Goal: Task Accomplishment & Management: Use online tool/utility

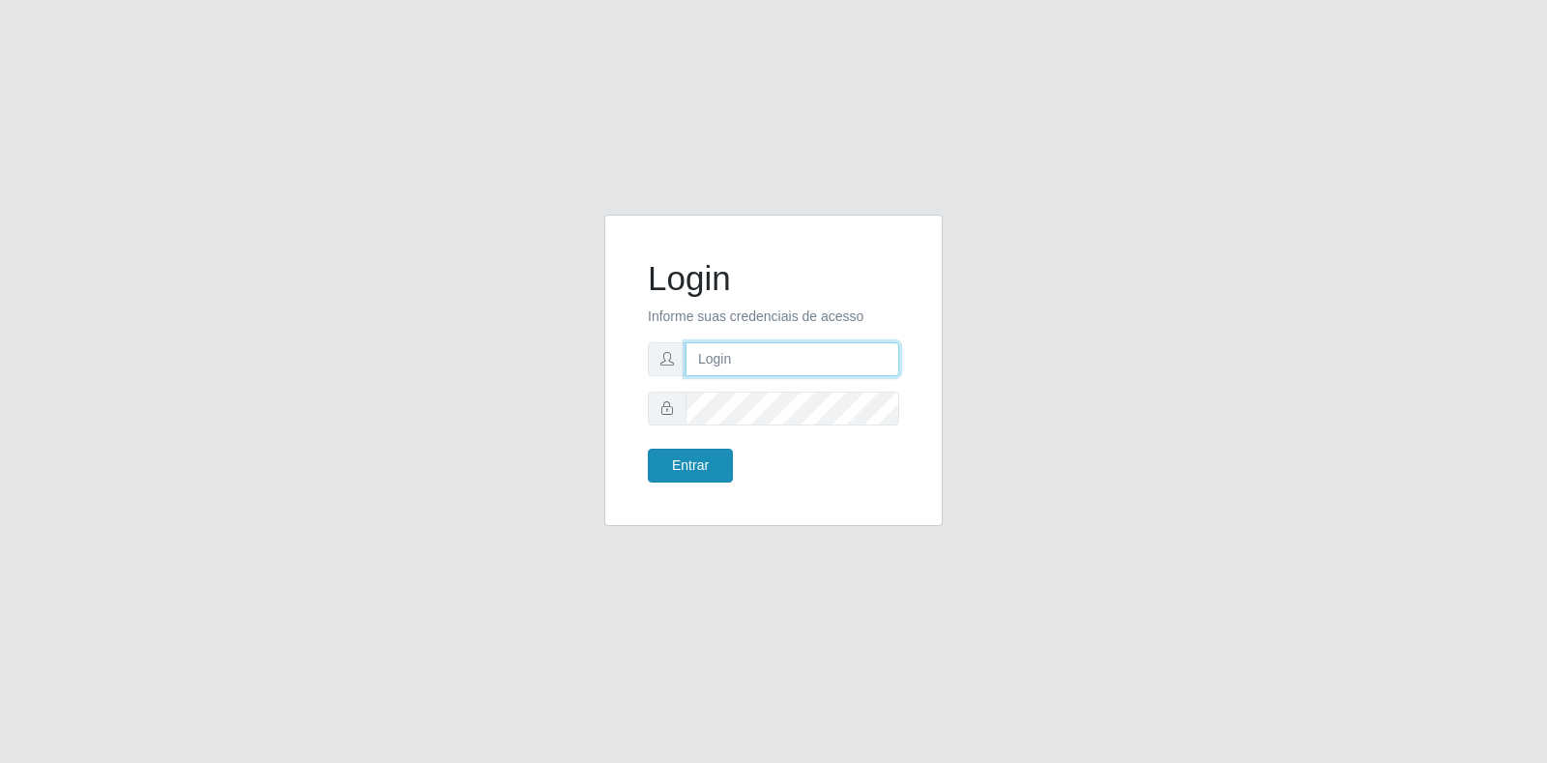
type input "[EMAIL_ADDRESS][DOMAIN_NAME]"
click at [711, 463] on button "Entrar" at bounding box center [690, 466] width 85 height 34
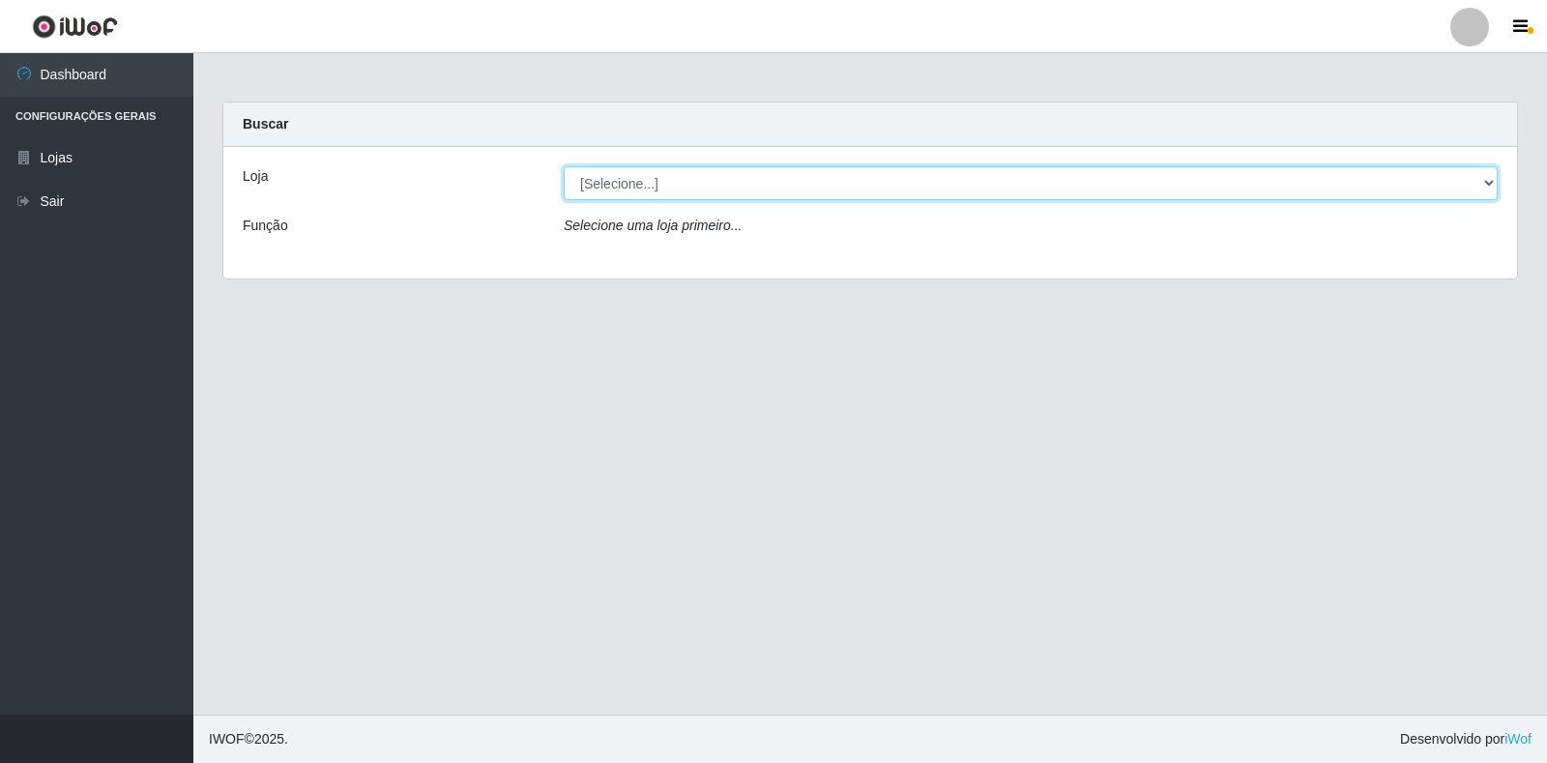
click at [625, 179] on select "[Selecione...] Atacado Vem - Loja 30 Laranjeiras Velha" at bounding box center [1031, 183] width 934 height 34
select select "495"
click at [564, 166] on select "[Selecione...] Atacado Vem - Loja 30 Laranjeiras Velha" at bounding box center [1031, 183] width 934 height 34
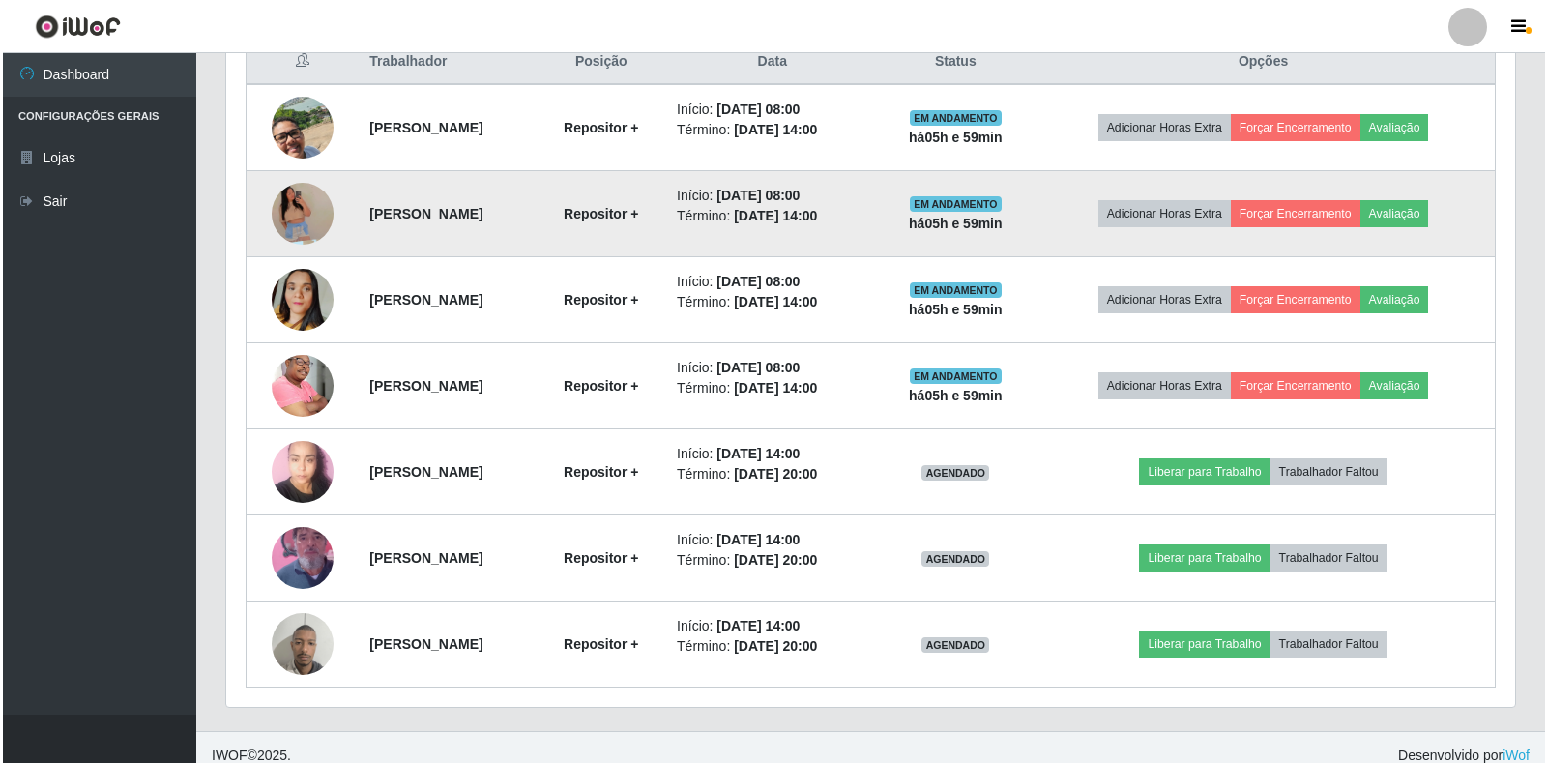
scroll to position [773, 0]
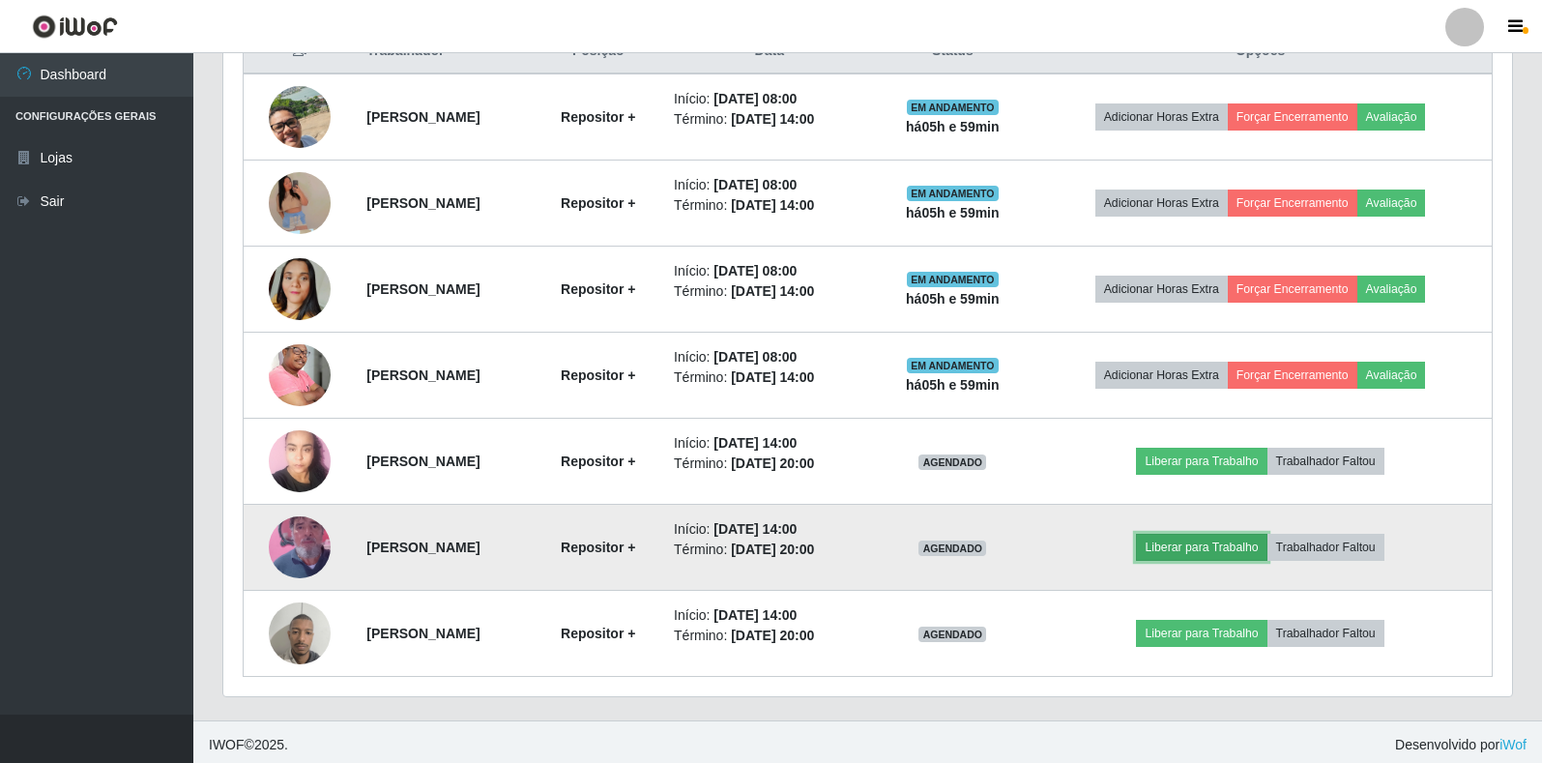
click at [1214, 544] on button "Liberar para Trabalho" at bounding box center [1201, 547] width 131 height 27
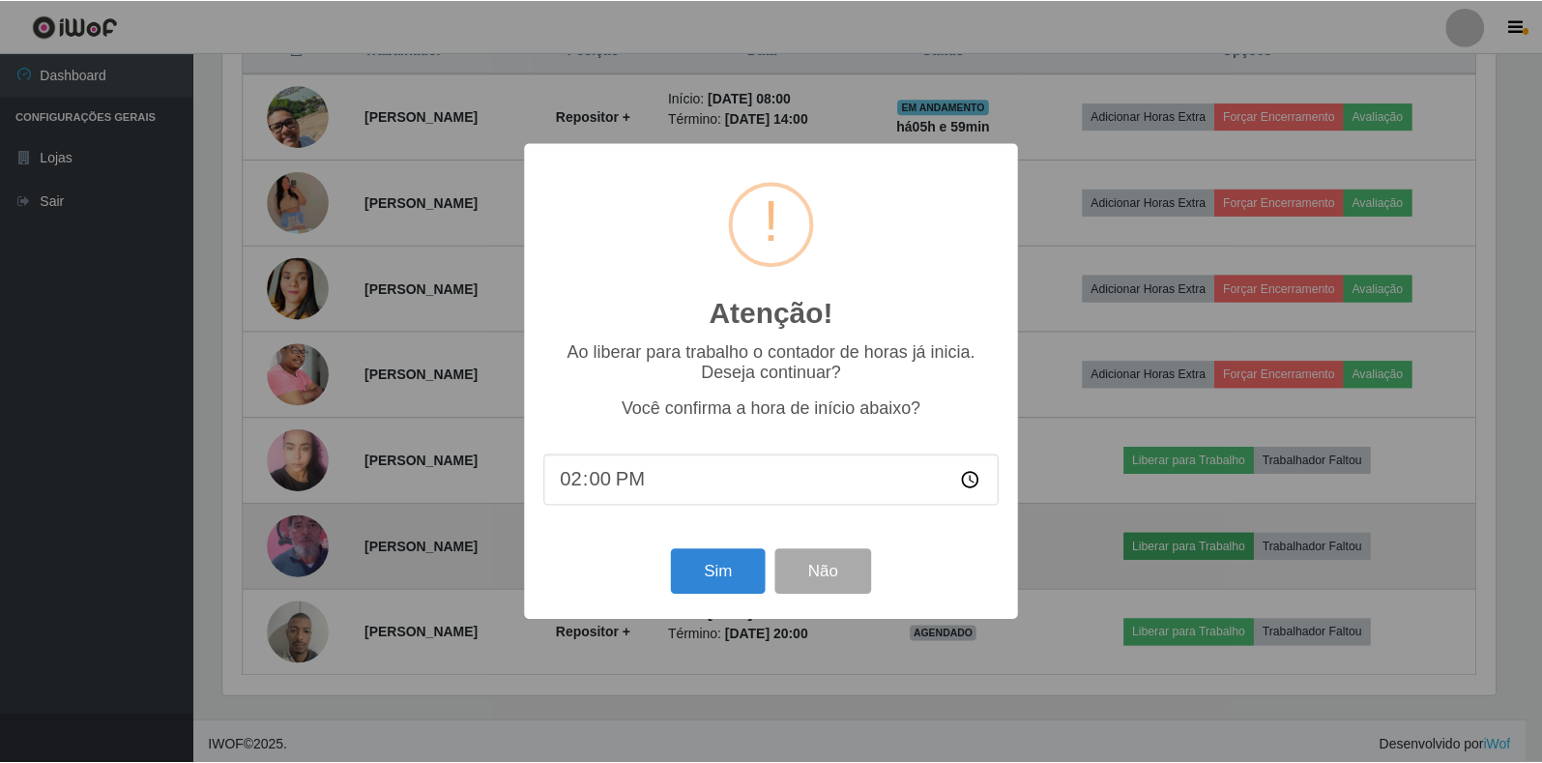
scroll to position [401, 1277]
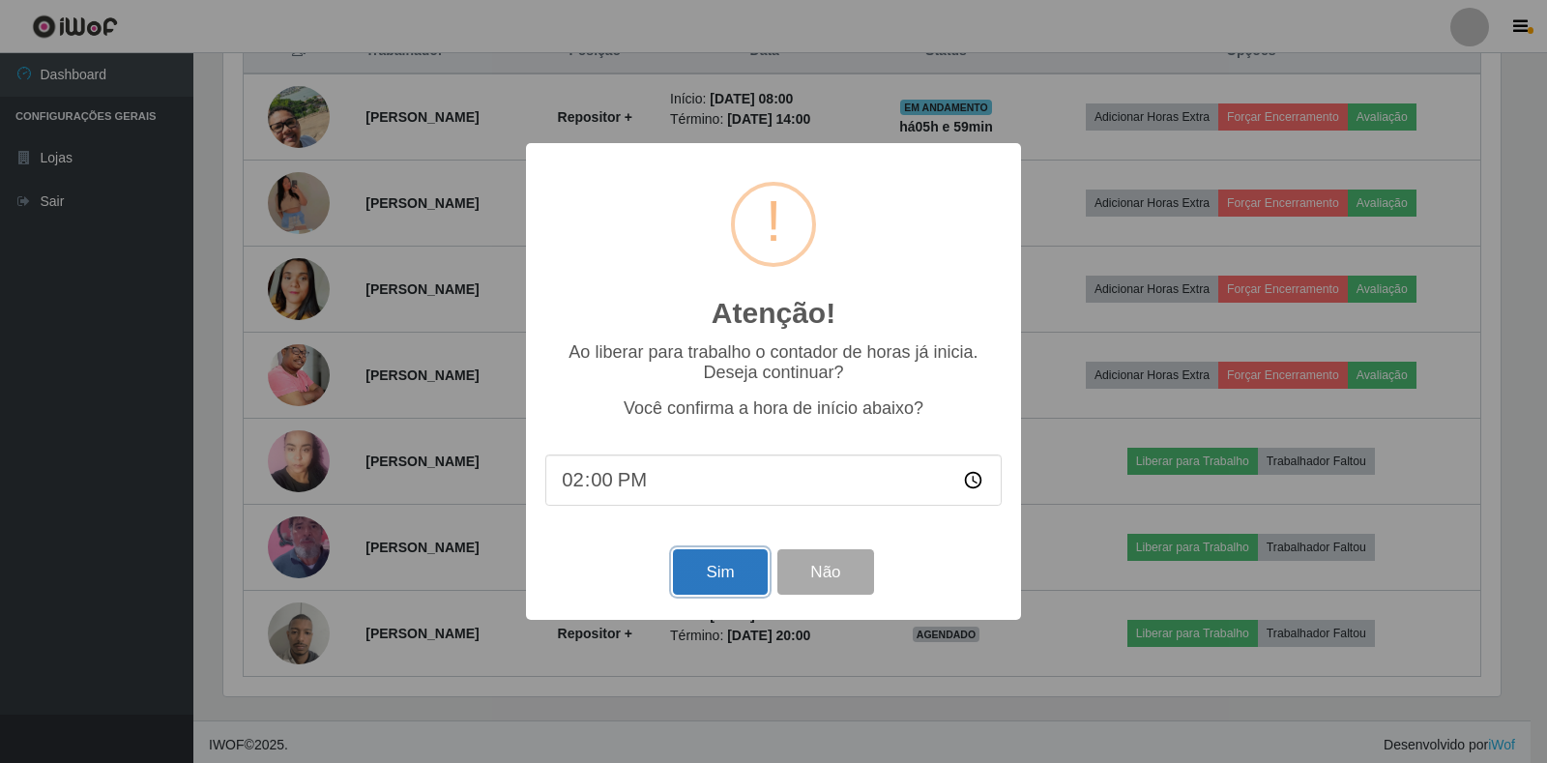
click at [717, 560] on button "Sim" at bounding box center [720, 571] width 94 height 45
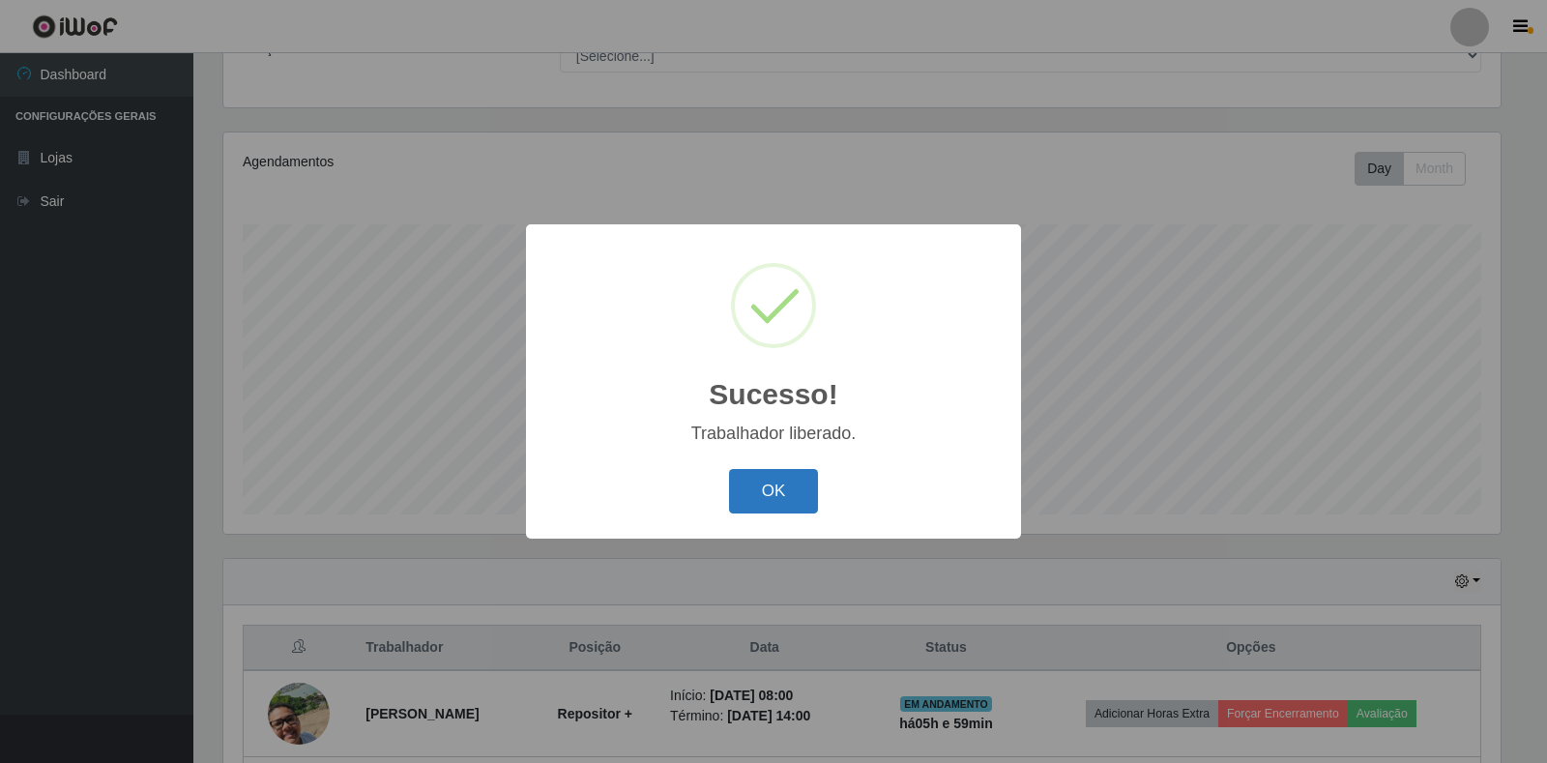
click at [763, 484] on button "OK" at bounding box center [774, 491] width 90 height 45
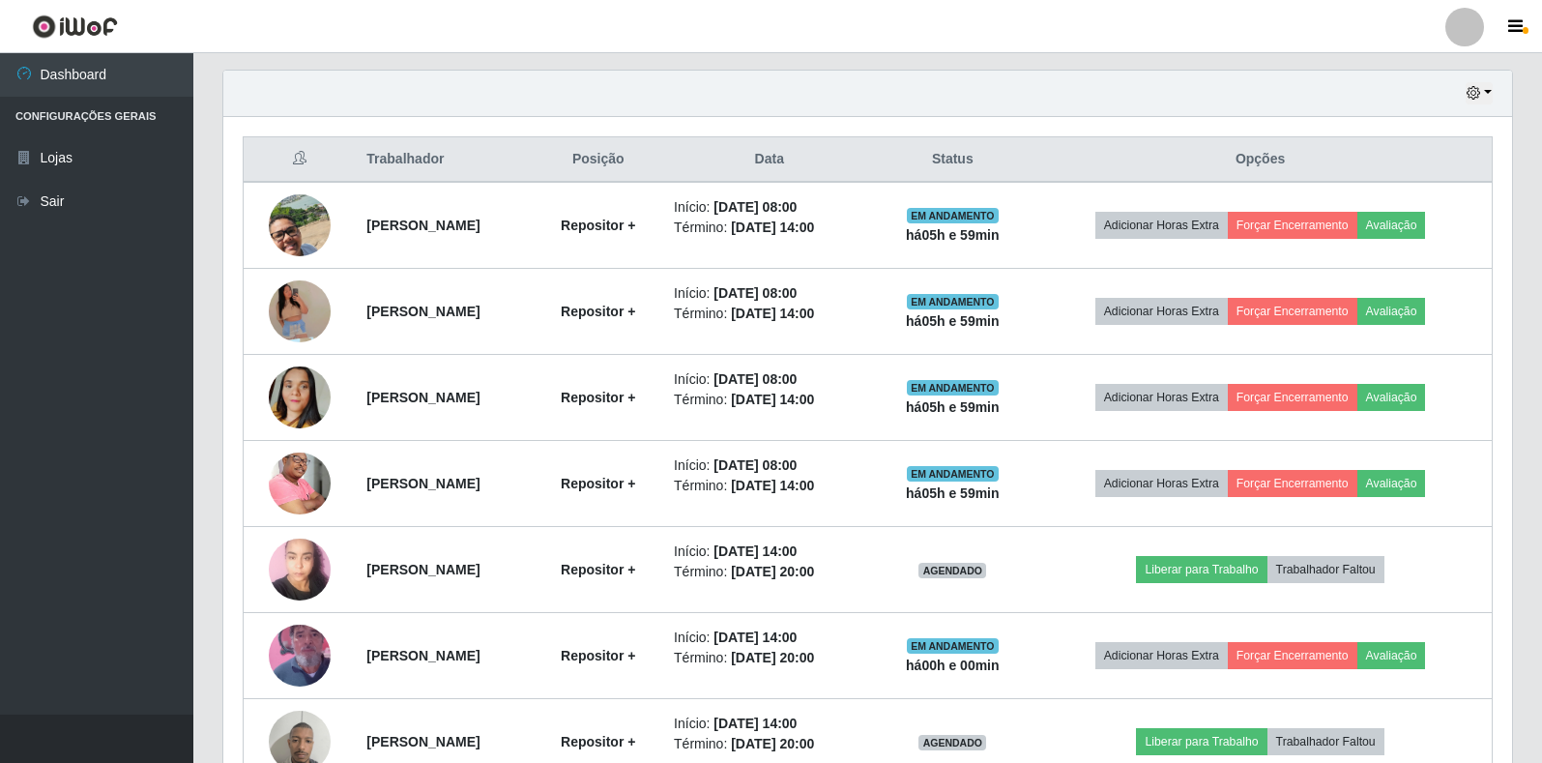
scroll to position [757, 0]
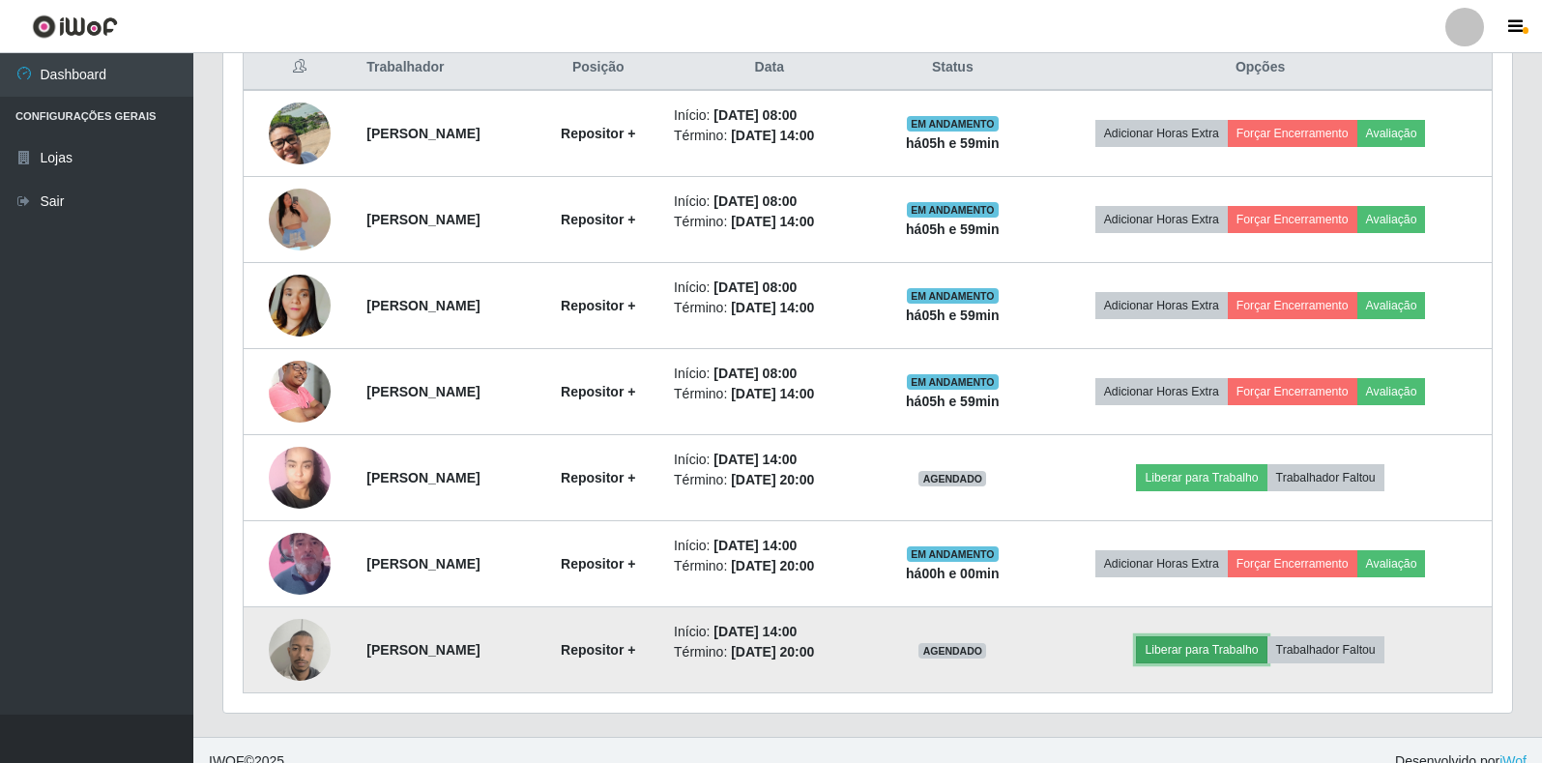
click at [1266, 645] on button "Liberar para Trabalho" at bounding box center [1201, 649] width 131 height 27
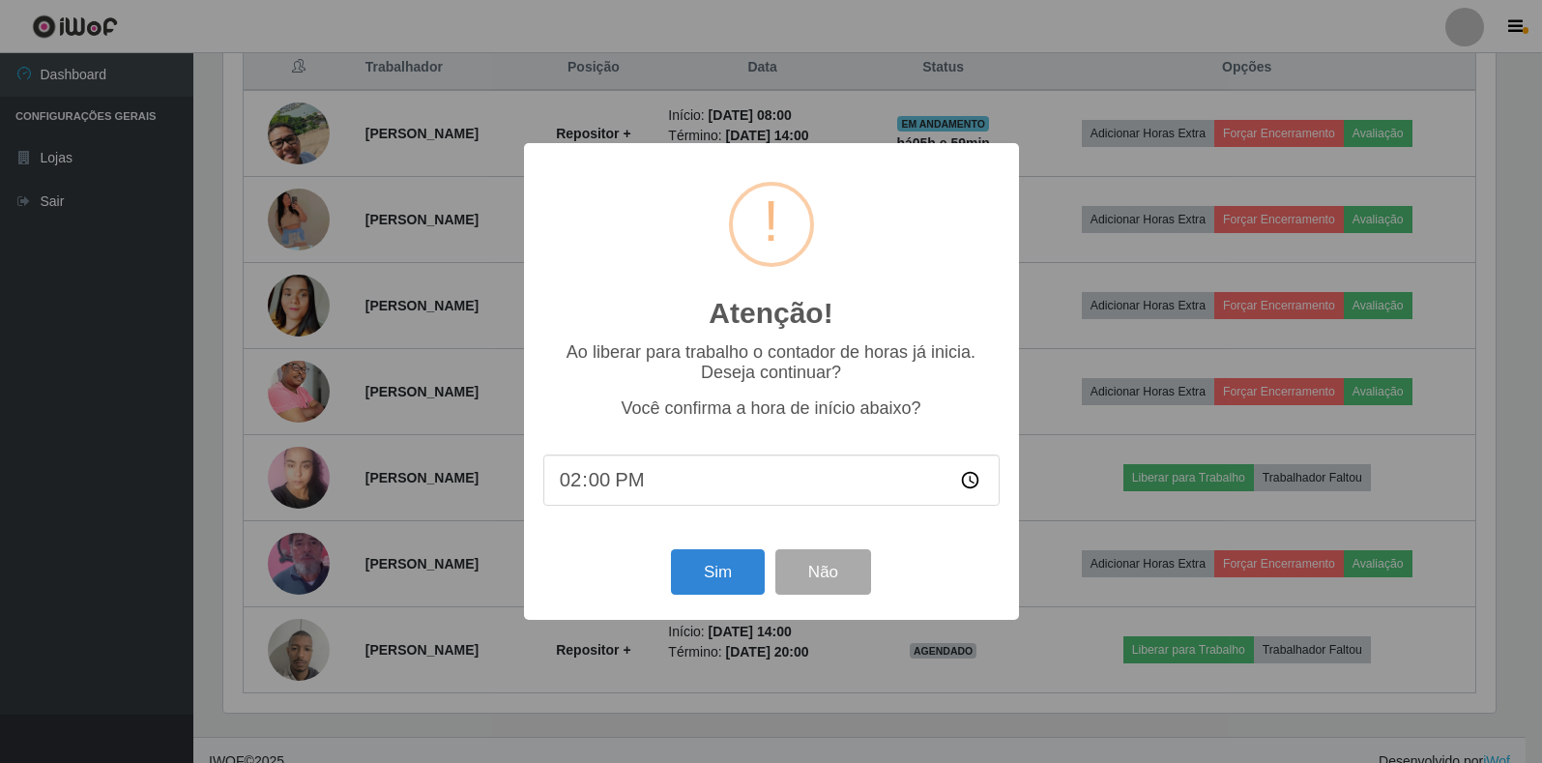
scroll to position [401, 1277]
click at [731, 554] on button "Sim" at bounding box center [720, 571] width 94 height 45
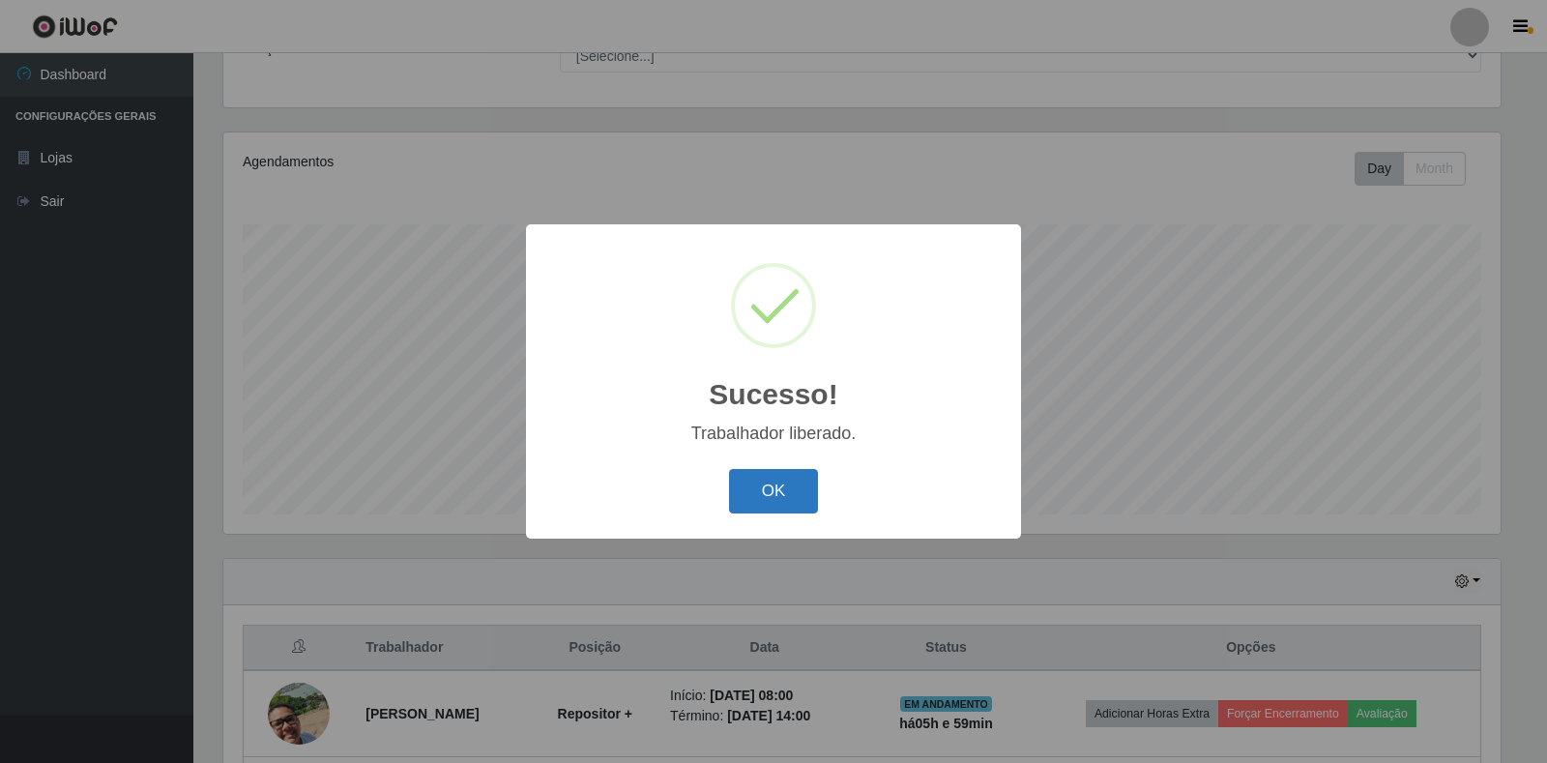
click at [780, 481] on button "OK" at bounding box center [774, 491] width 90 height 45
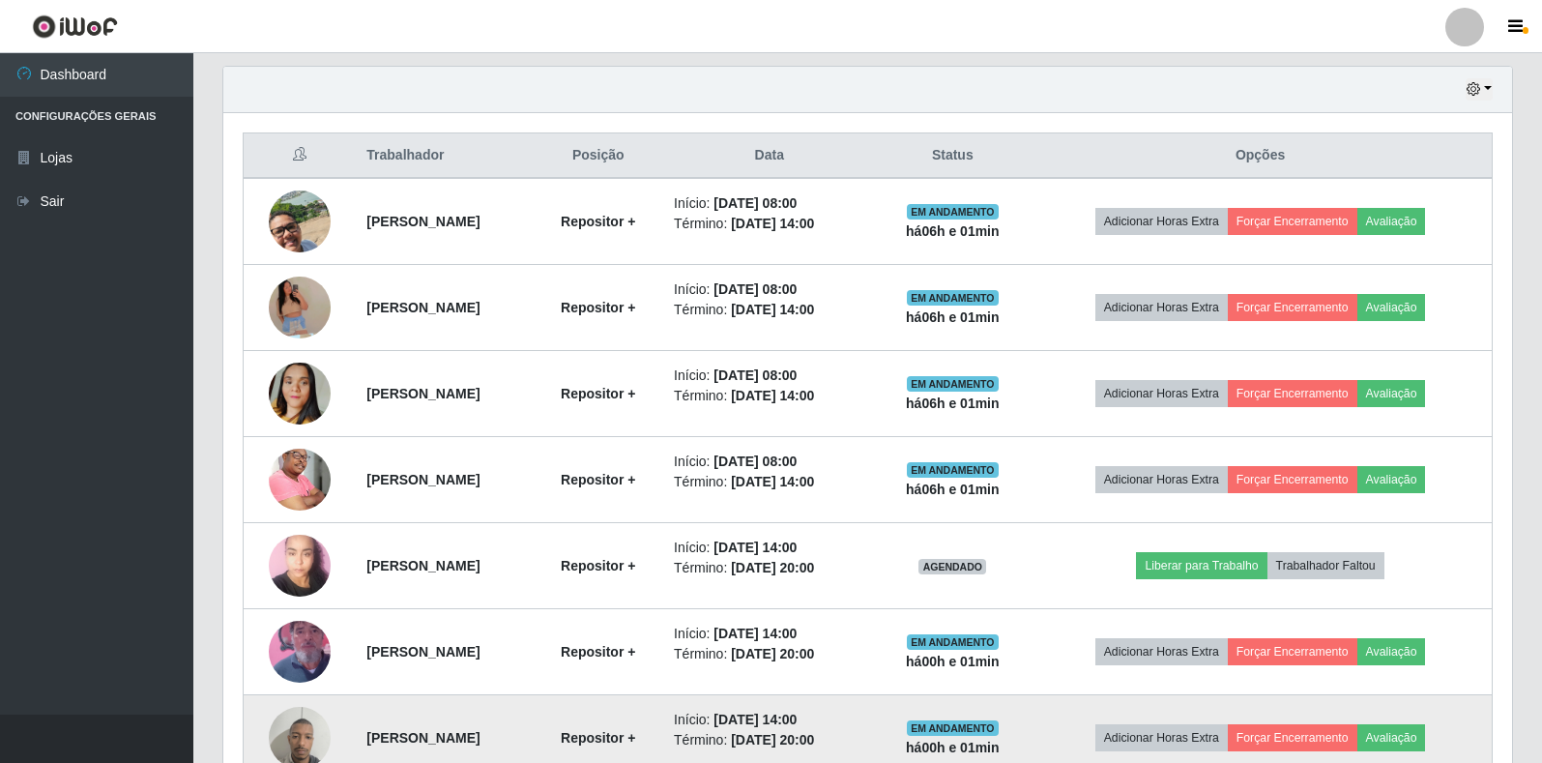
scroll to position [682, 0]
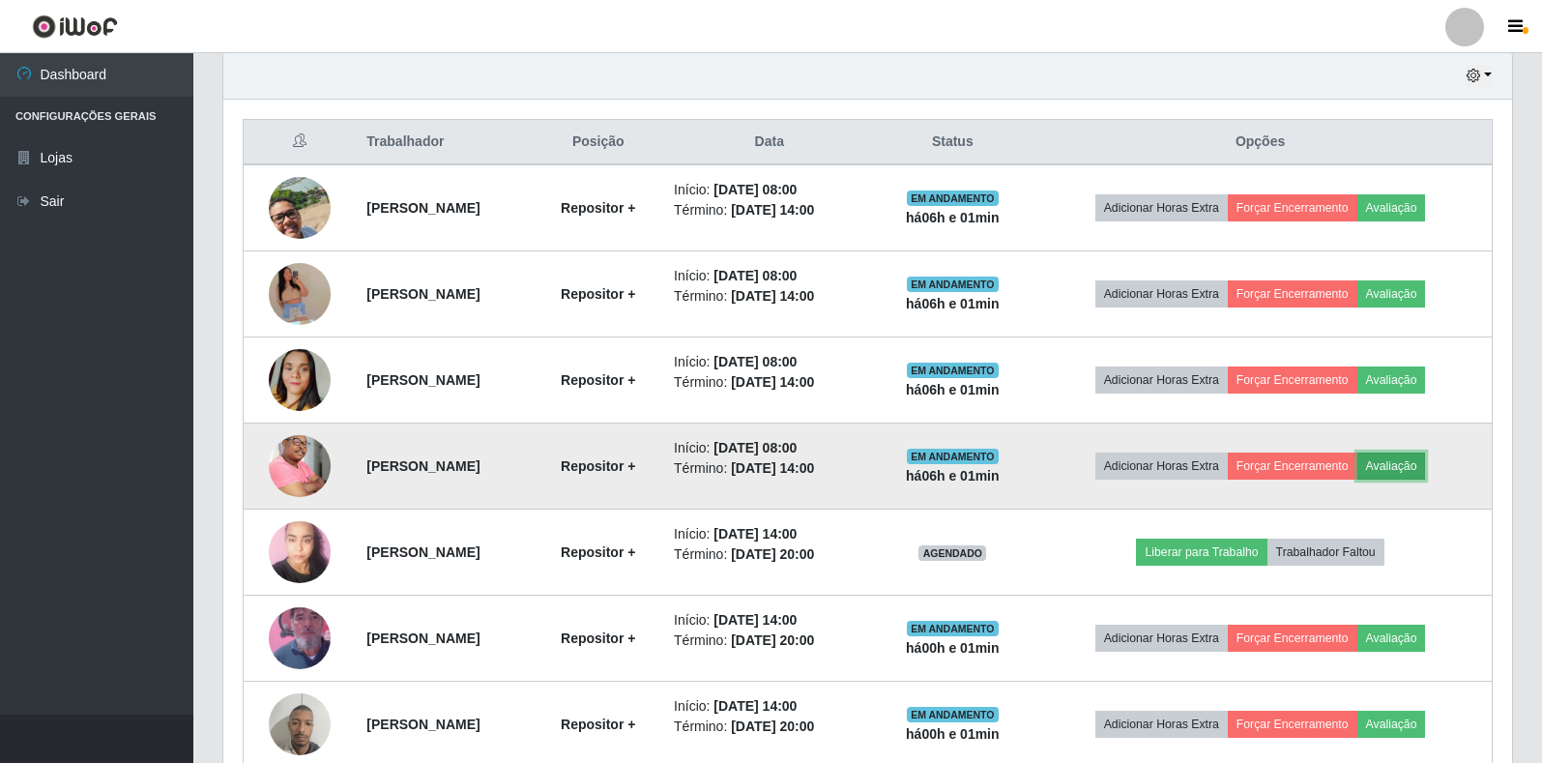
click at [1426, 472] on button "Avaliação" at bounding box center [1391, 465] width 69 height 27
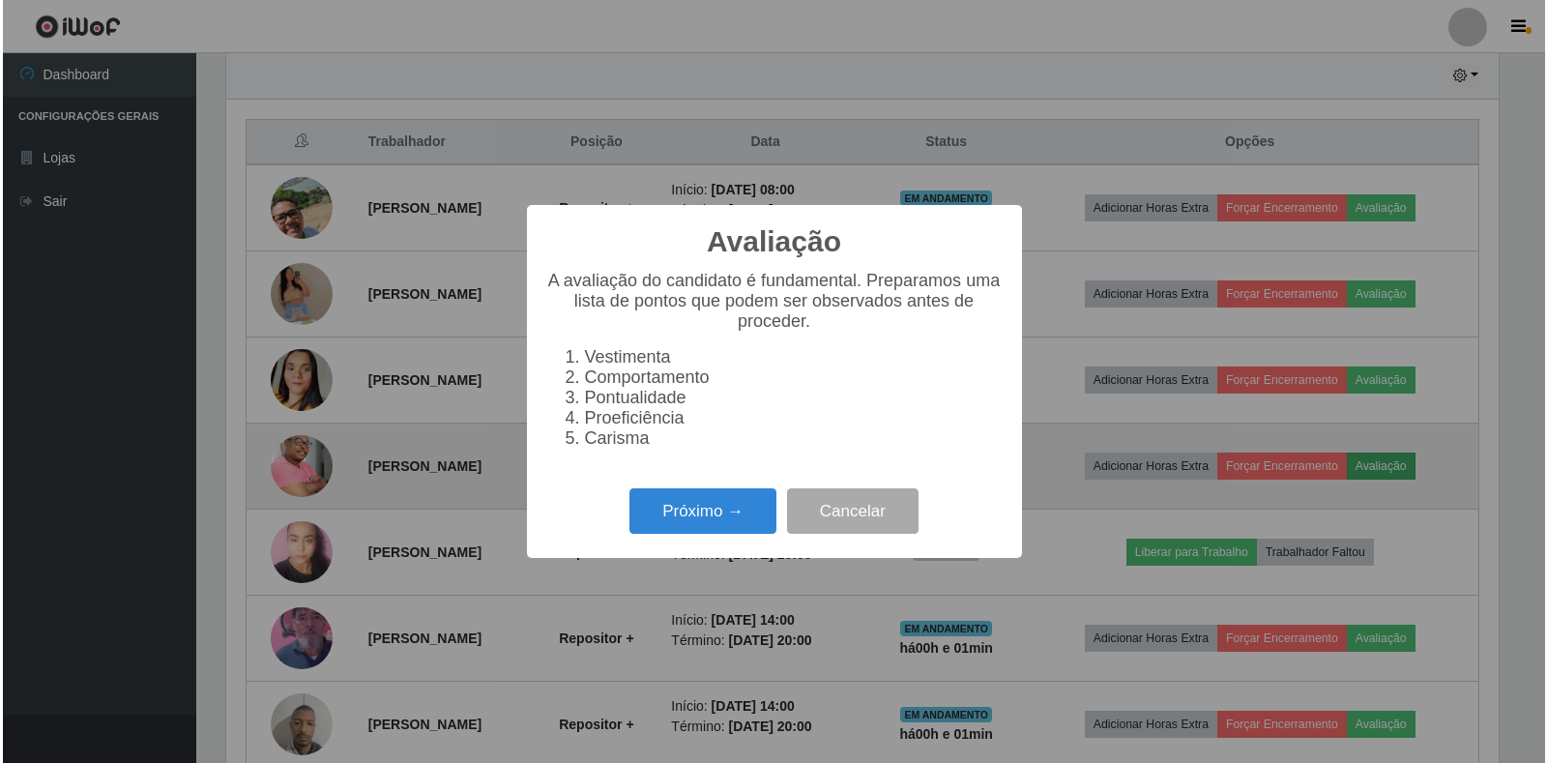
scroll to position [401, 1277]
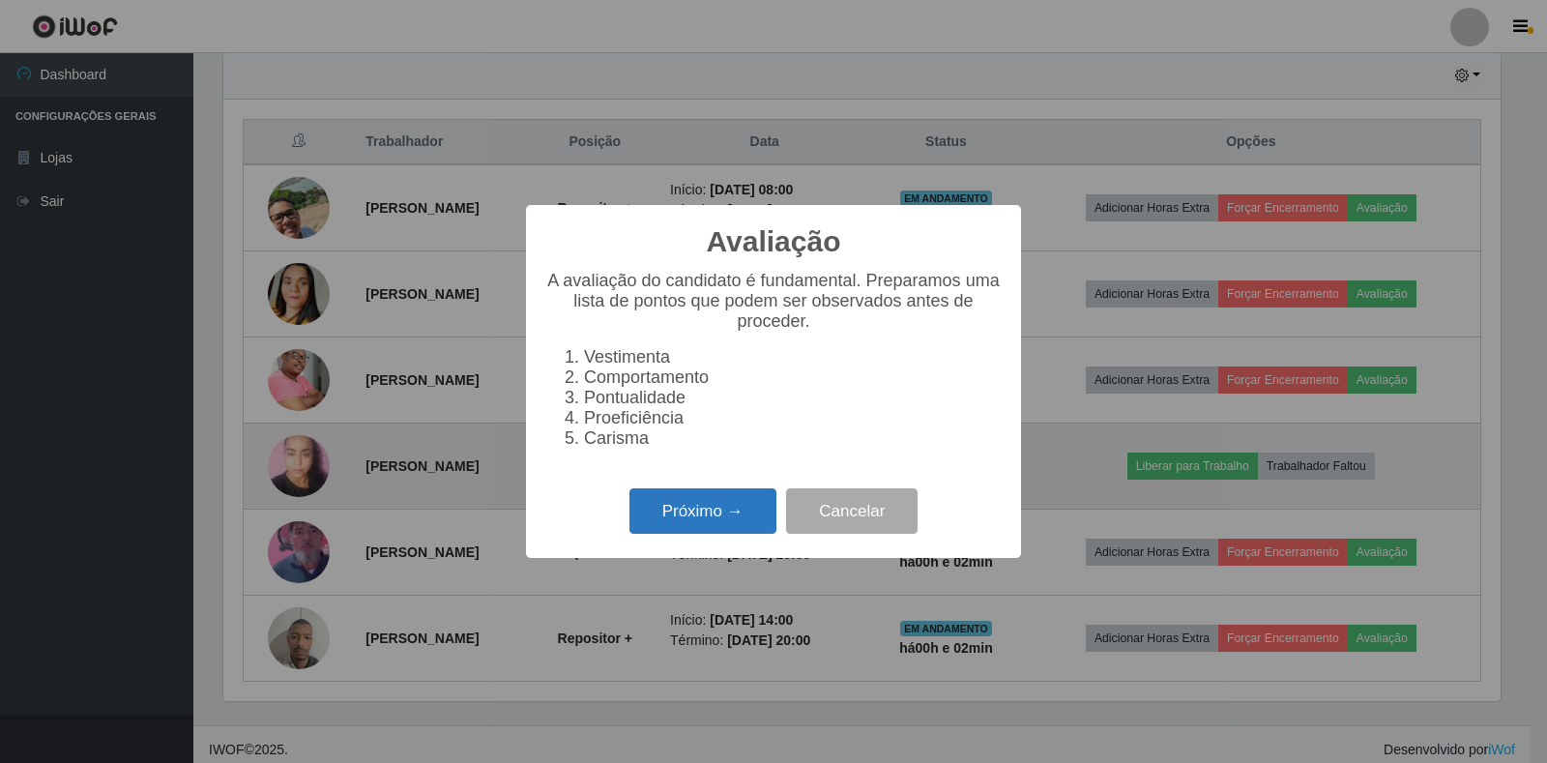
click at [726, 511] on button "Próximo →" at bounding box center [702, 510] width 147 height 45
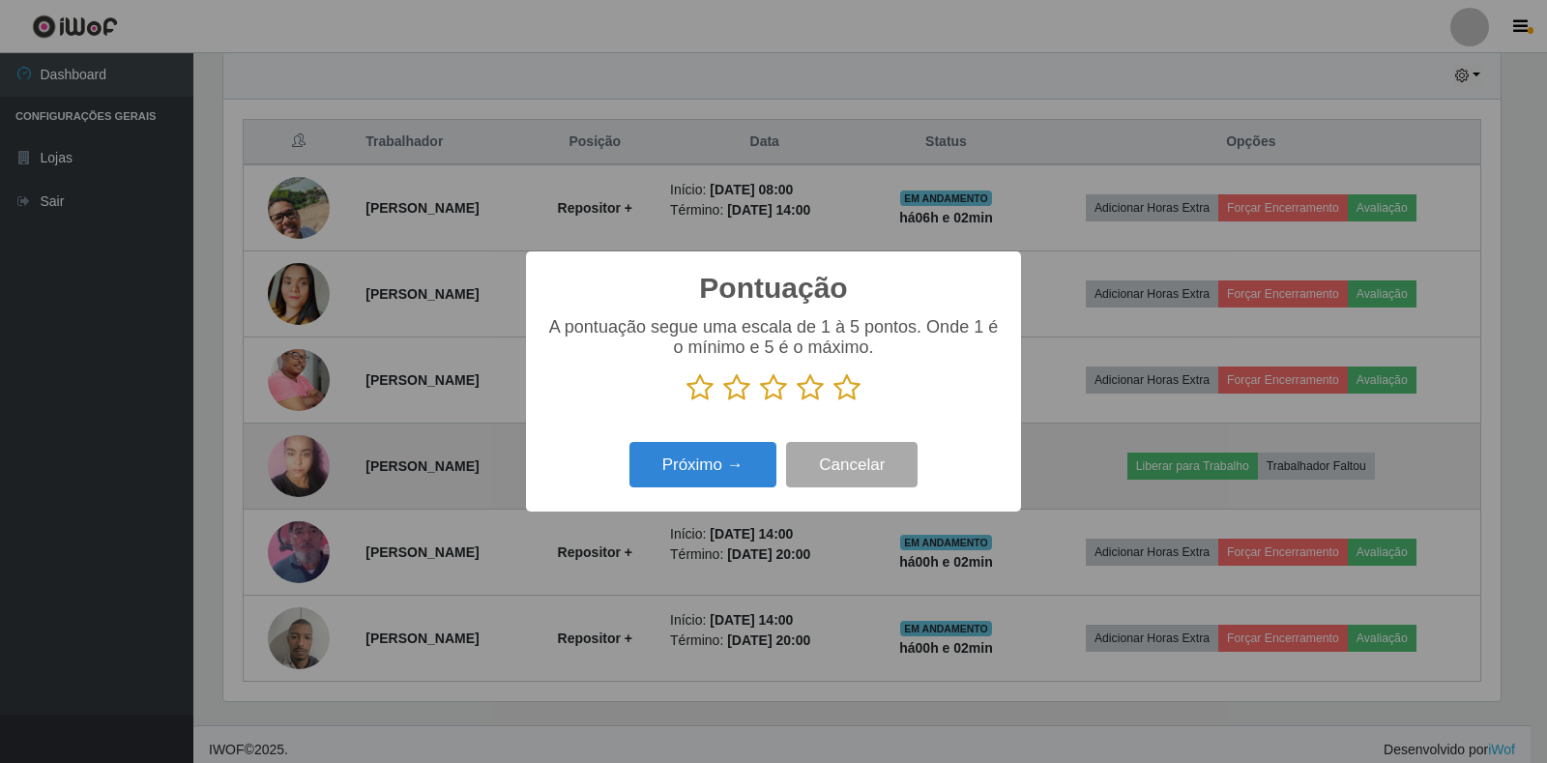
click at [818, 388] on icon at bounding box center [810, 387] width 27 height 29
click at [797, 402] on input "radio" at bounding box center [797, 402] width 0 height 0
click at [735, 450] on button "Próximo →" at bounding box center [702, 464] width 147 height 45
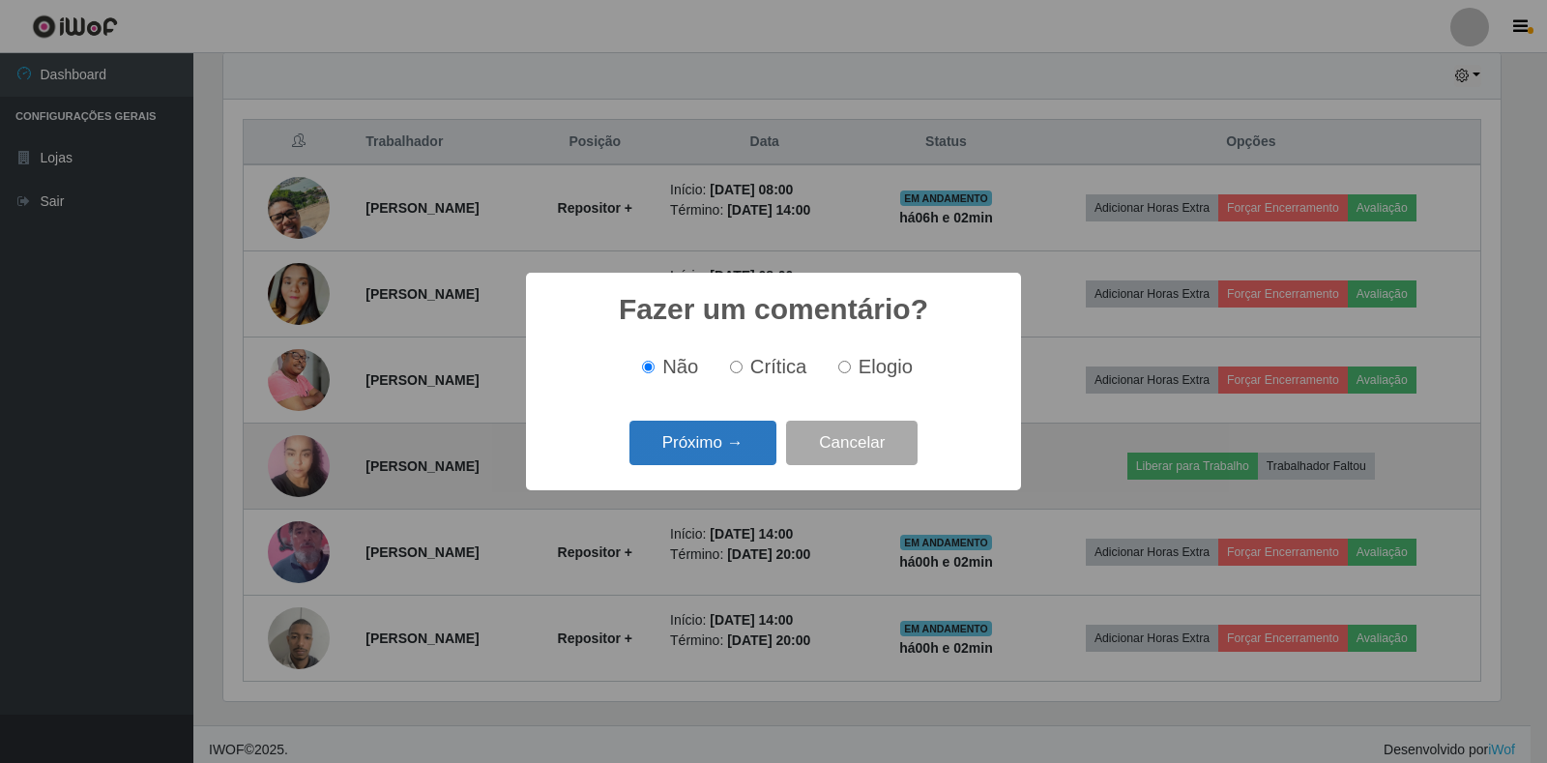
click at [740, 450] on button "Próximo →" at bounding box center [702, 443] width 147 height 45
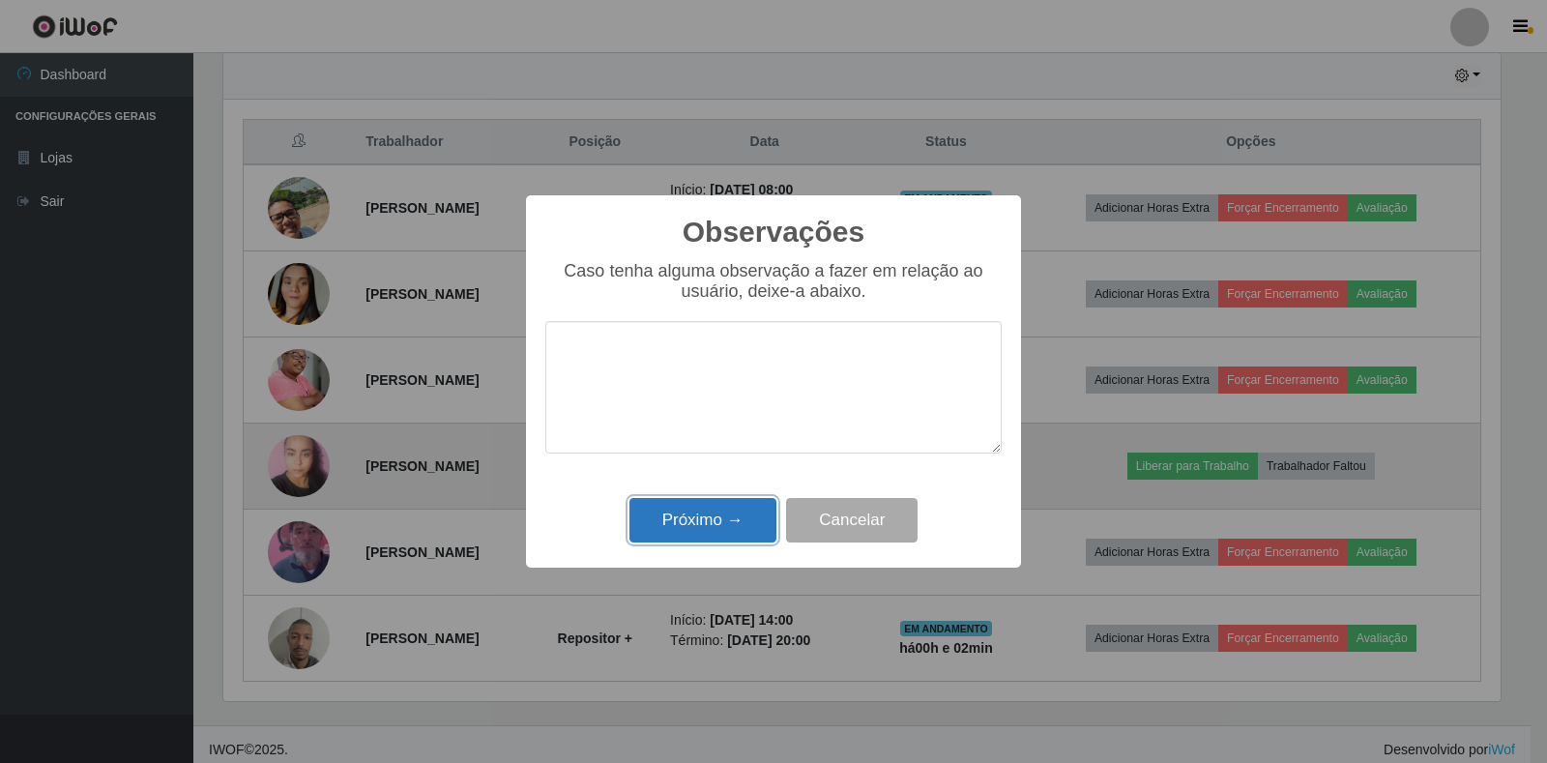
click at [728, 521] on button "Próximo →" at bounding box center [702, 520] width 147 height 45
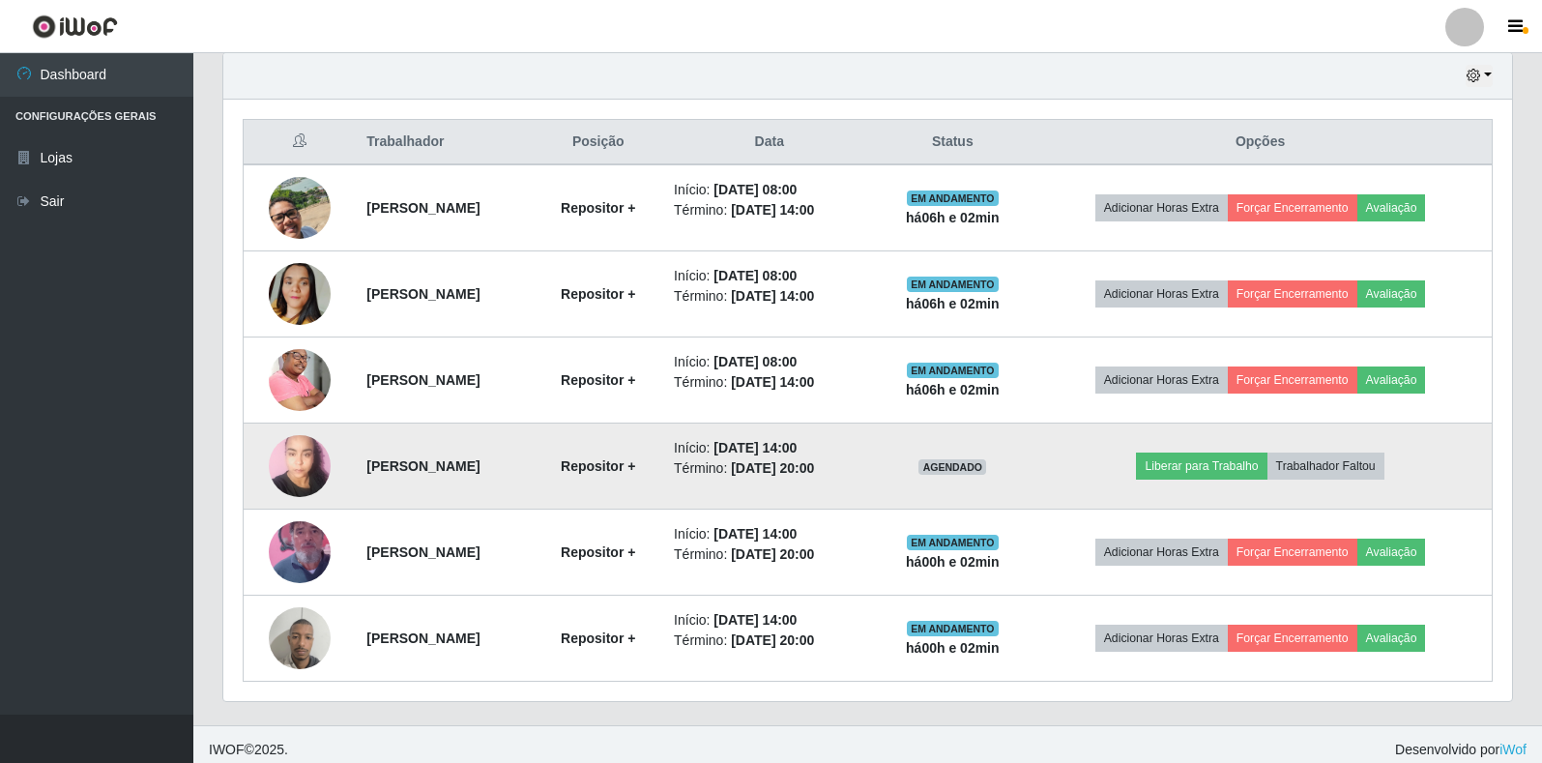
scroll to position [401, 1289]
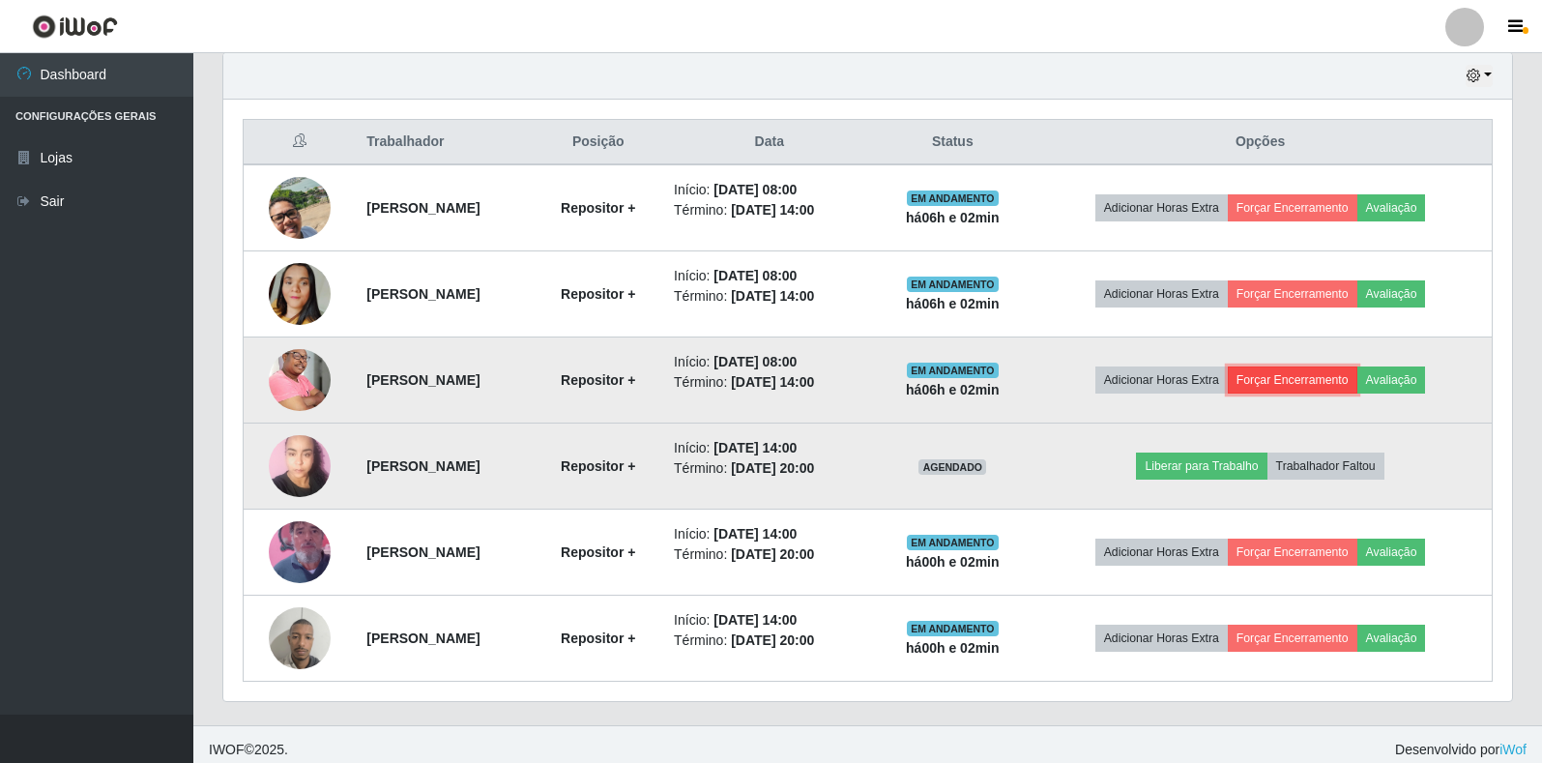
click at [1296, 383] on button "Forçar Encerramento" at bounding box center [1293, 379] width 130 height 27
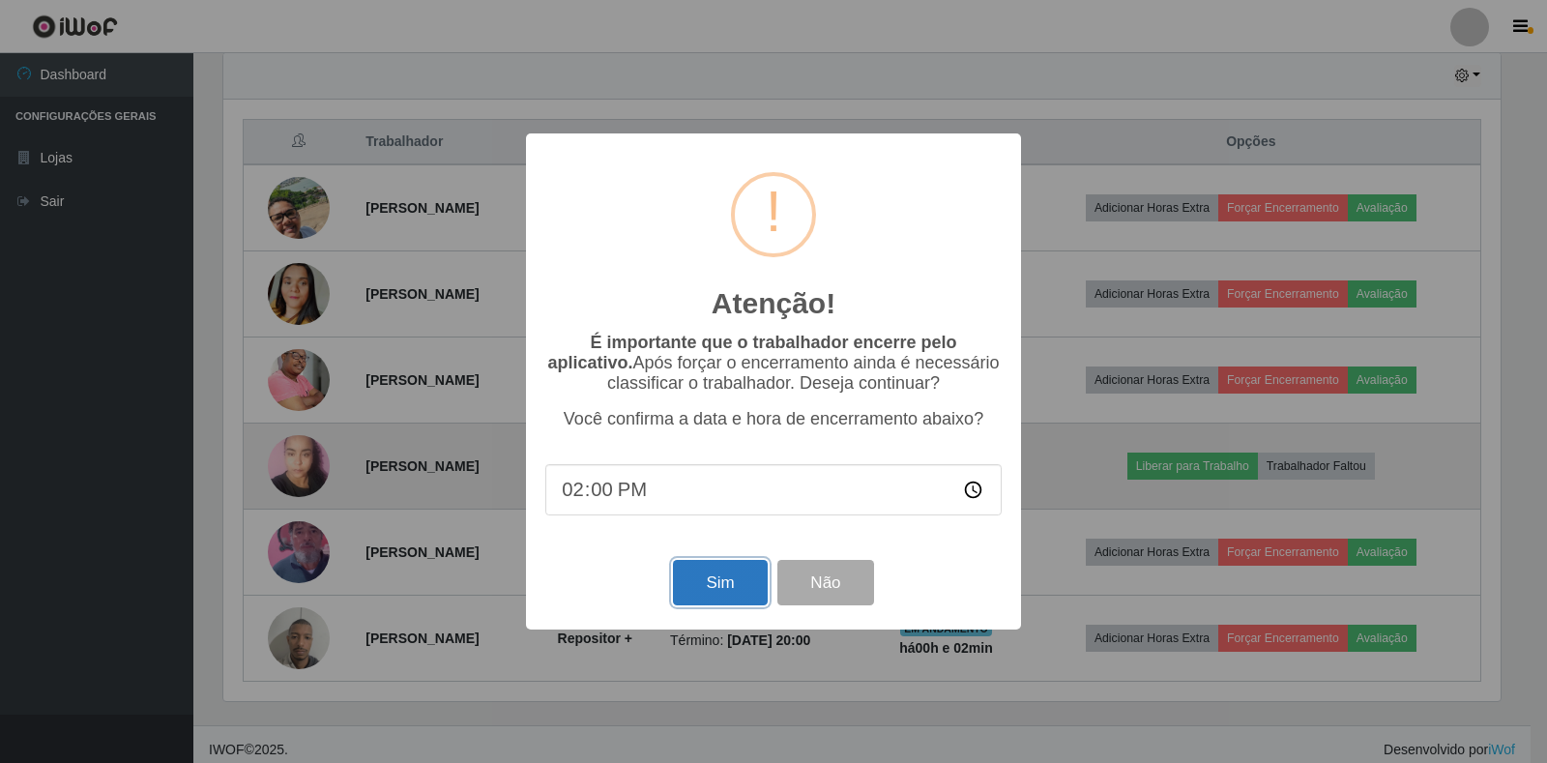
click at [720, 595] on button "Sim" at bounding box center [720, 582] width 94 height 45
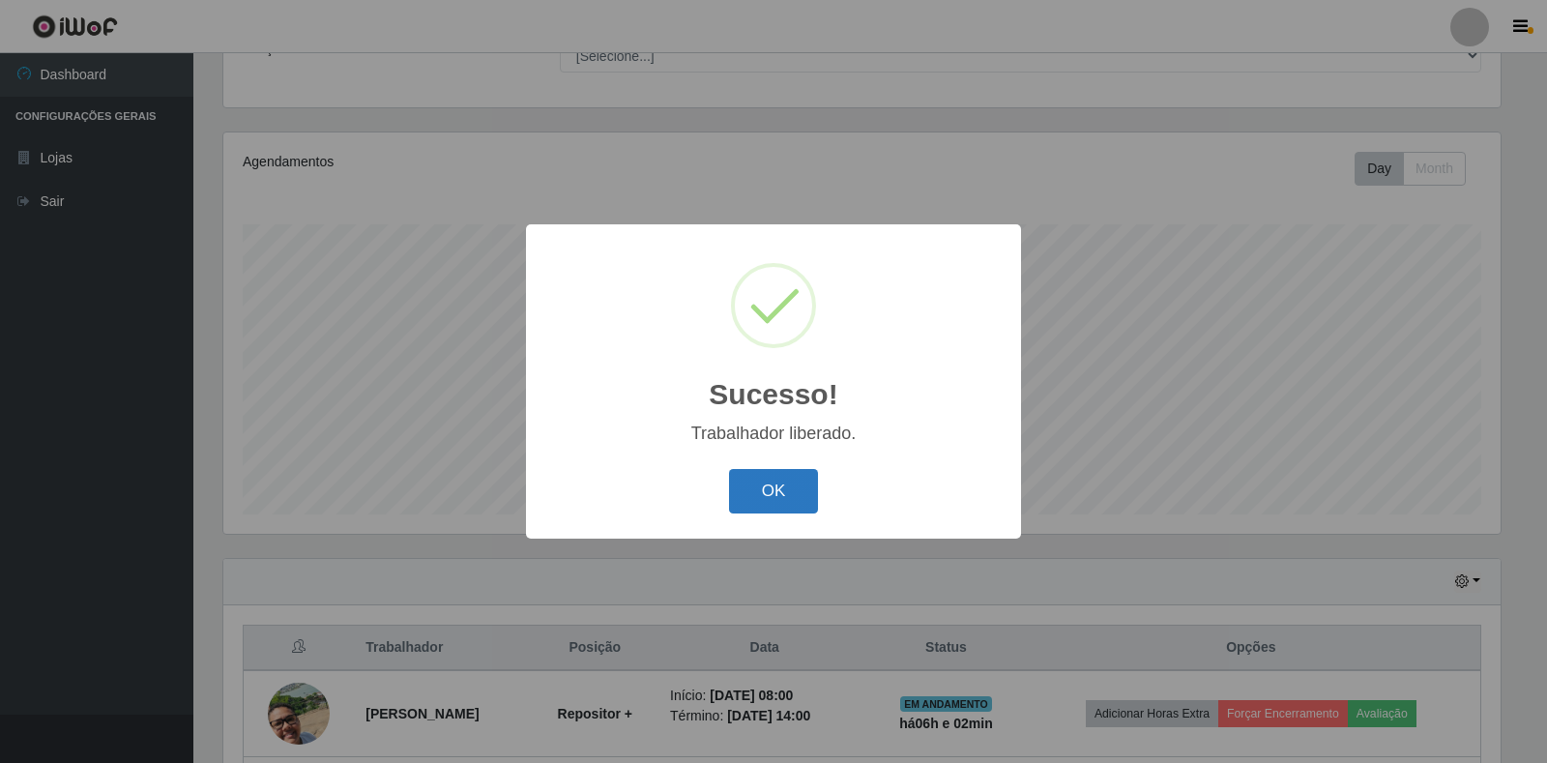
click at [750, 475] on button "OK" at bounding box center [774, 491] width 90 height 45
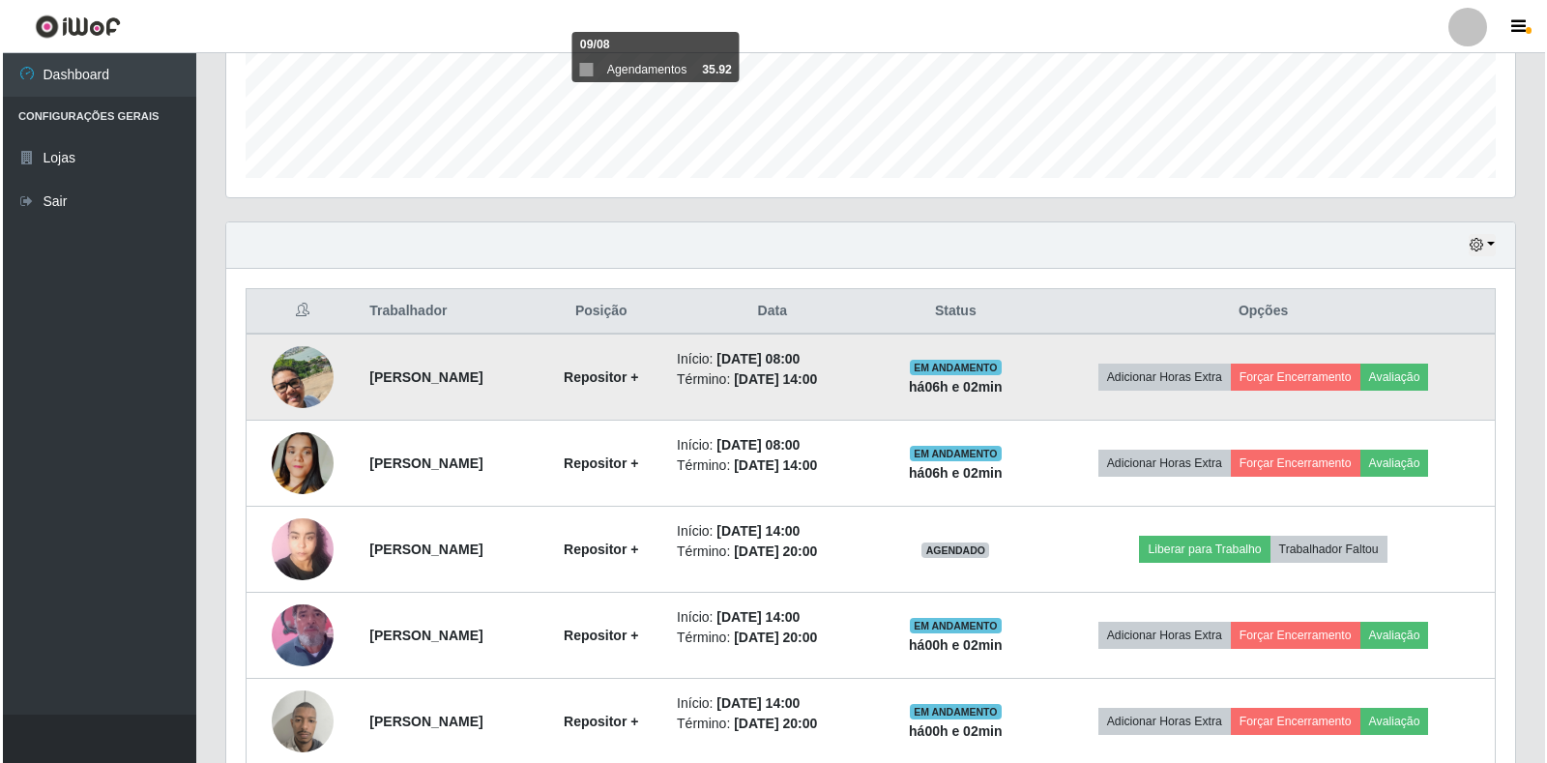
scroll to position [564, 0]
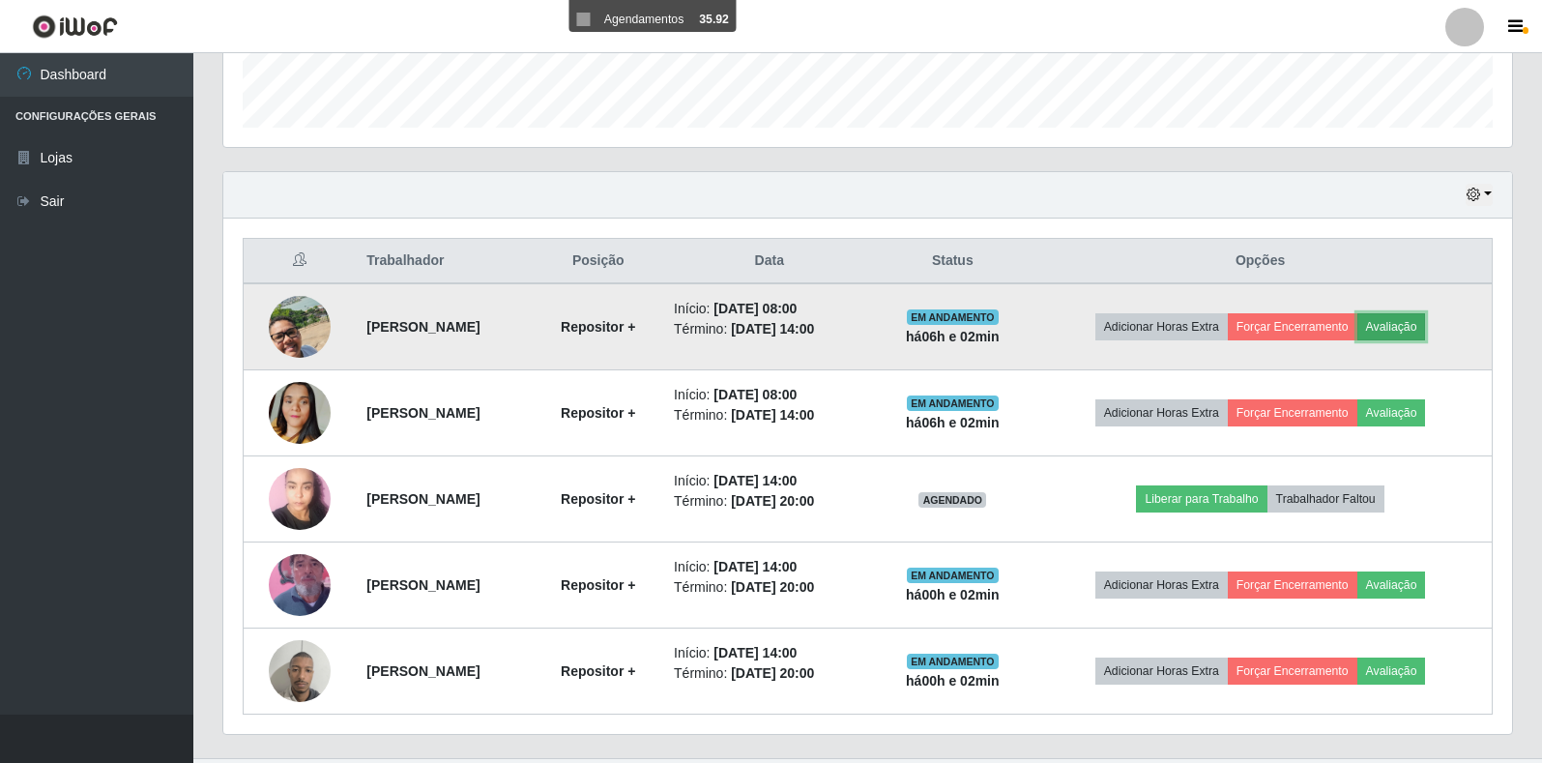
click at [1426, 330] on button "Avaliação" at bounding box center [1391, 326] width 69 height 27
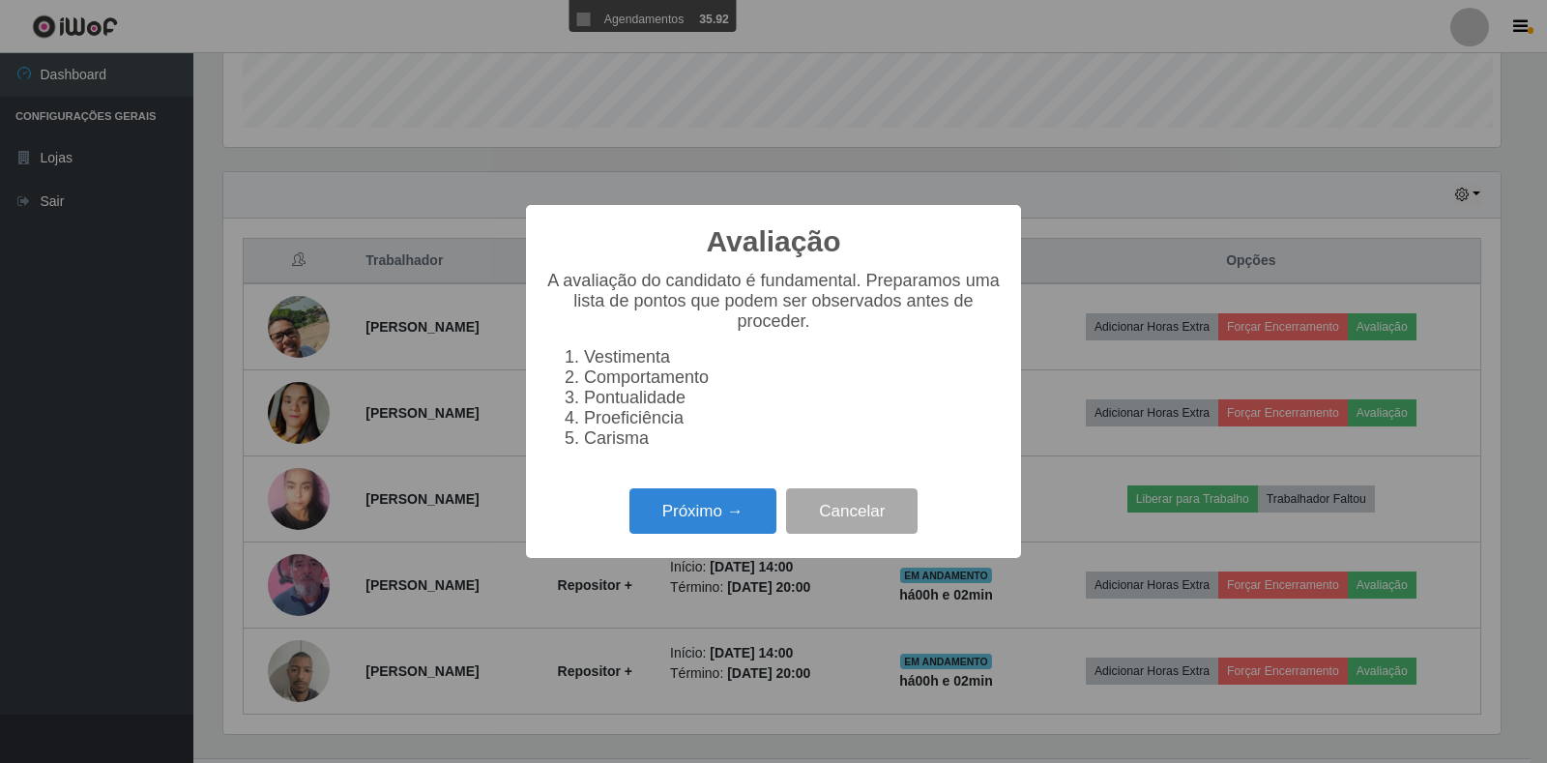
scroll to position [401, 1277]
click at [764, 520] on button "Próximo →" at bounding box center [702, 510] width 147 height 45
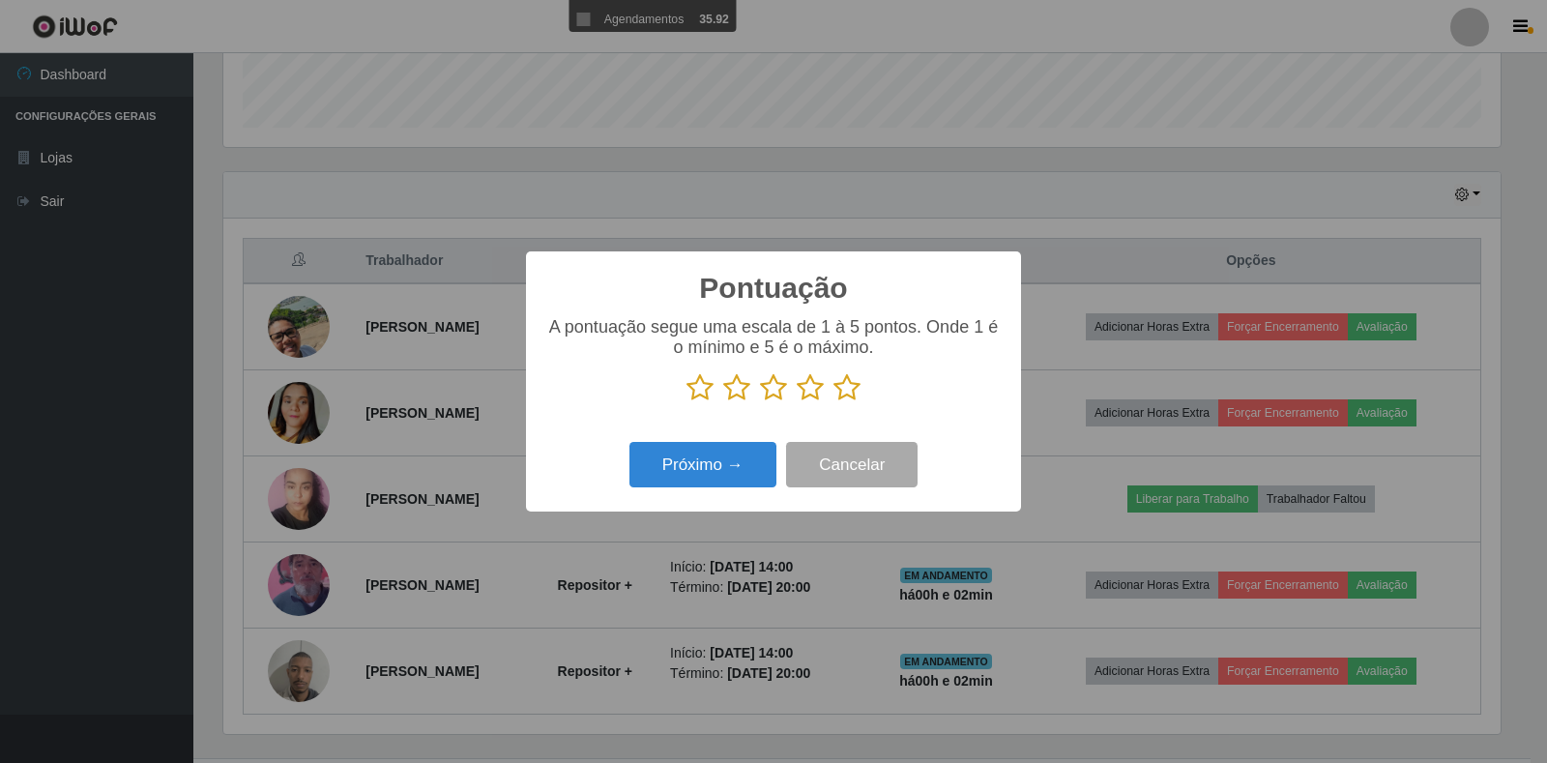
scroll to position [966312, 965436]
click at [807, 387] on icon at bounding box center [810, 387] width 27 height 29
click at [797, 402] on input "radio" at bounding box center [797, 402] width 0 height 0
click at [743, 458] on button "Próximo →" at bounding box center [702, 464] width 147 height 45
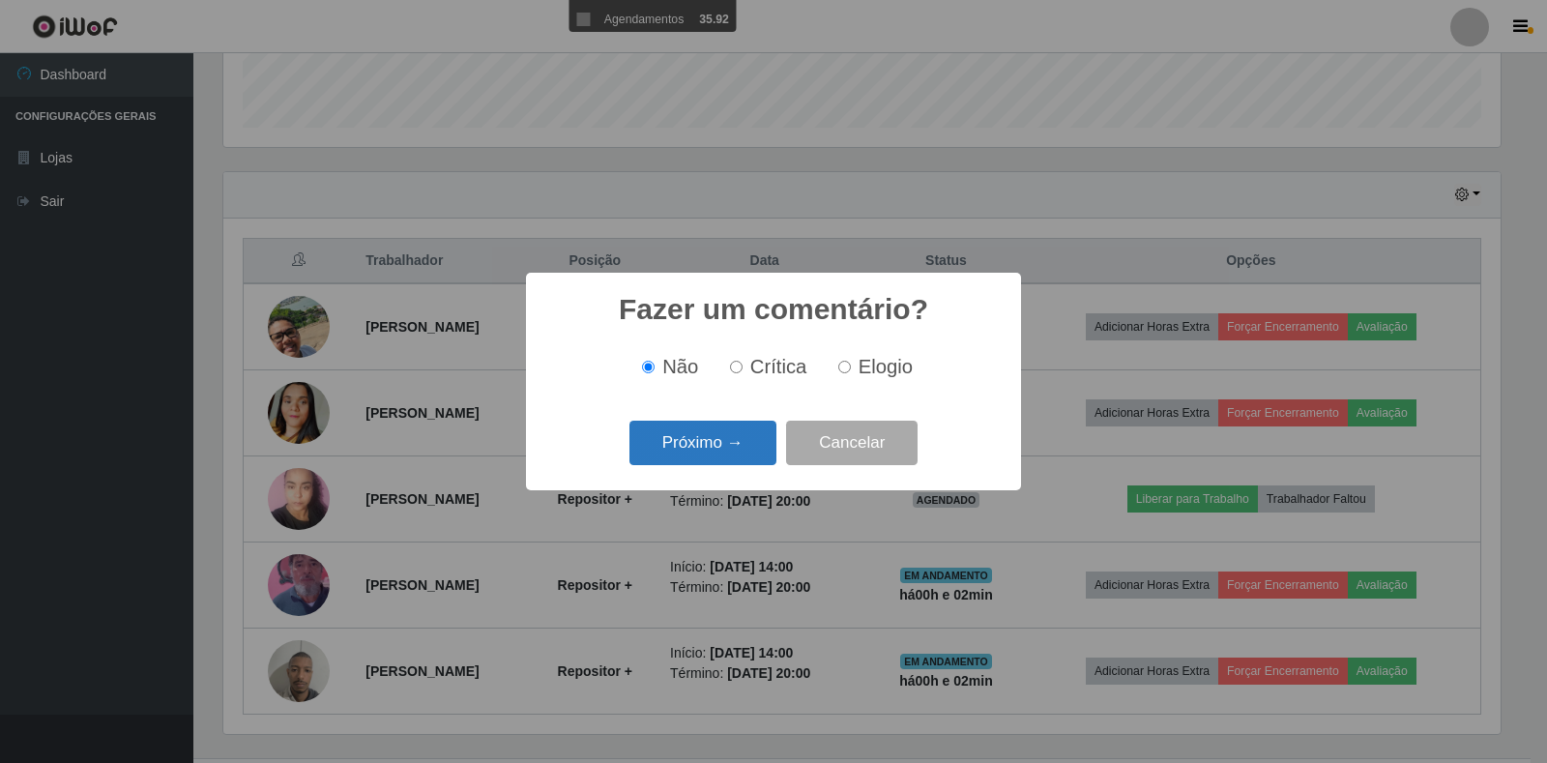
click at [739, 450] on button "Próximo →" at bounding box center [702, 443] width 147 height 45
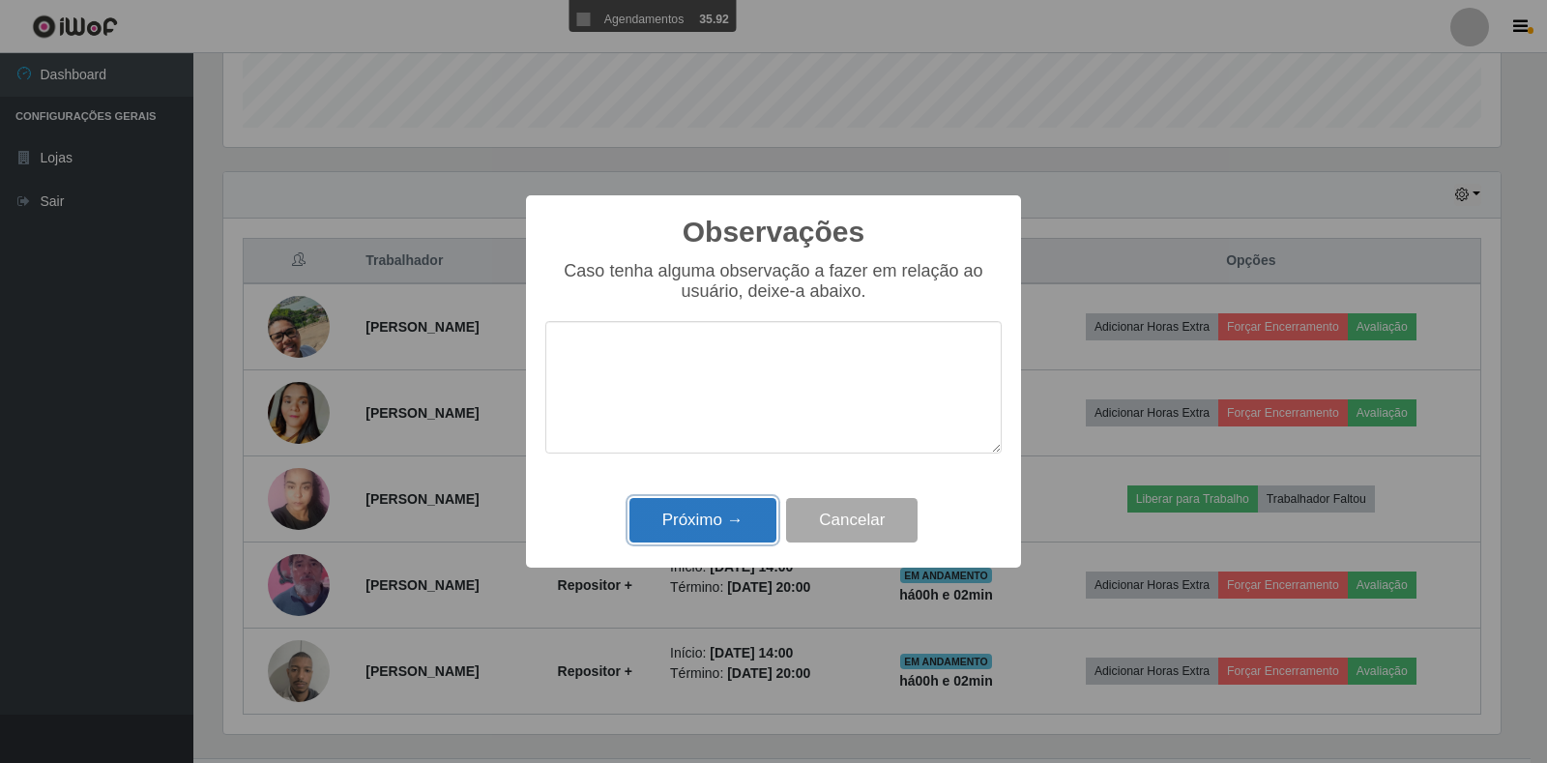
click at [669, 524] on button "Próximo →" at bounding box center [702, 520] width 147 height 45
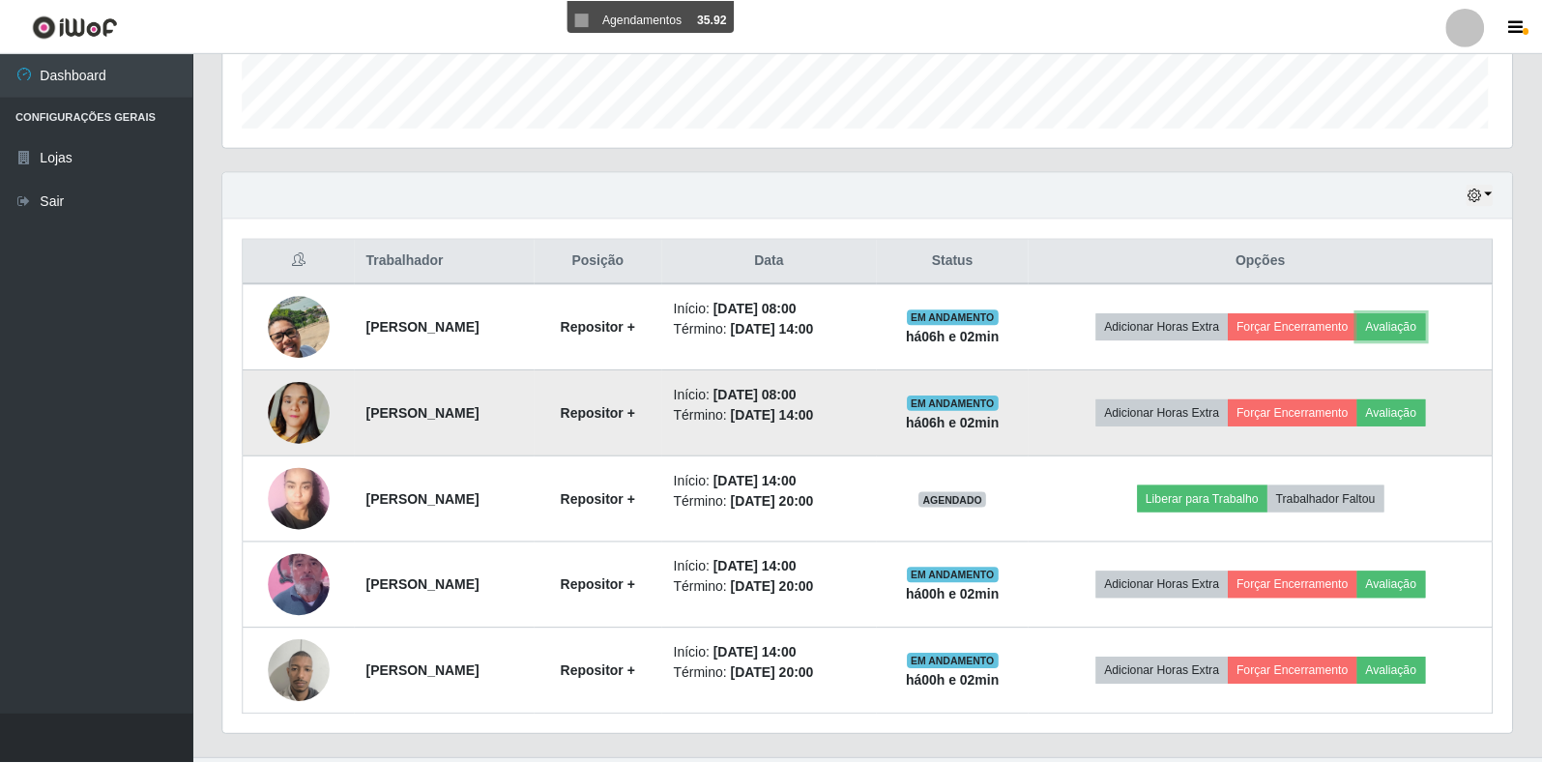
scroll to position [401, 1289]
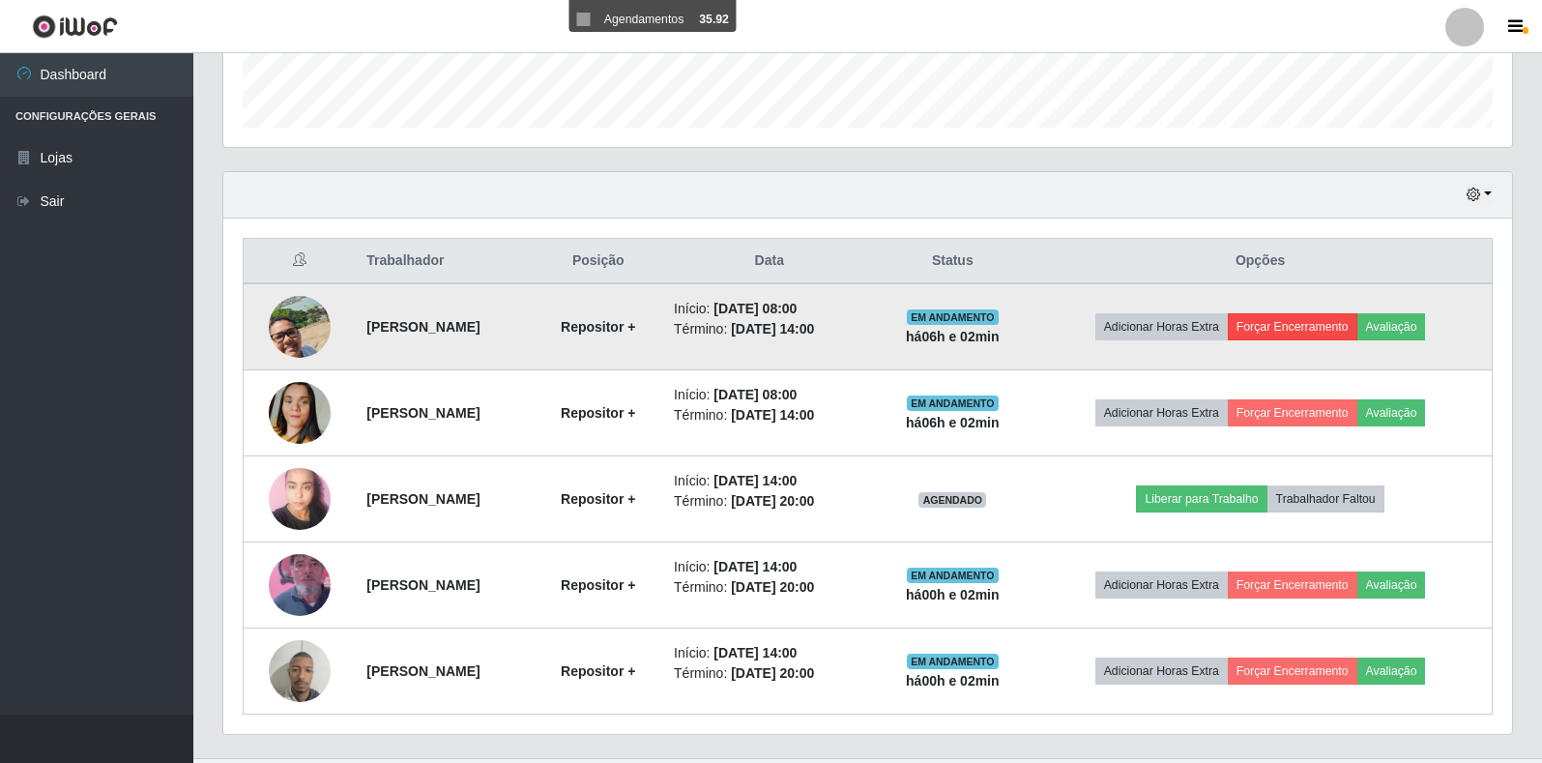
click at [1307, 310] on td "Adicionar Horas Extra Forçar Encerramento Avaliação" at bounding box center [1260, 326] width 463 height 87
click at [1305, 323] on button "Forçar Encerramento" at bounding box center [1293, 326] width 130 height 27
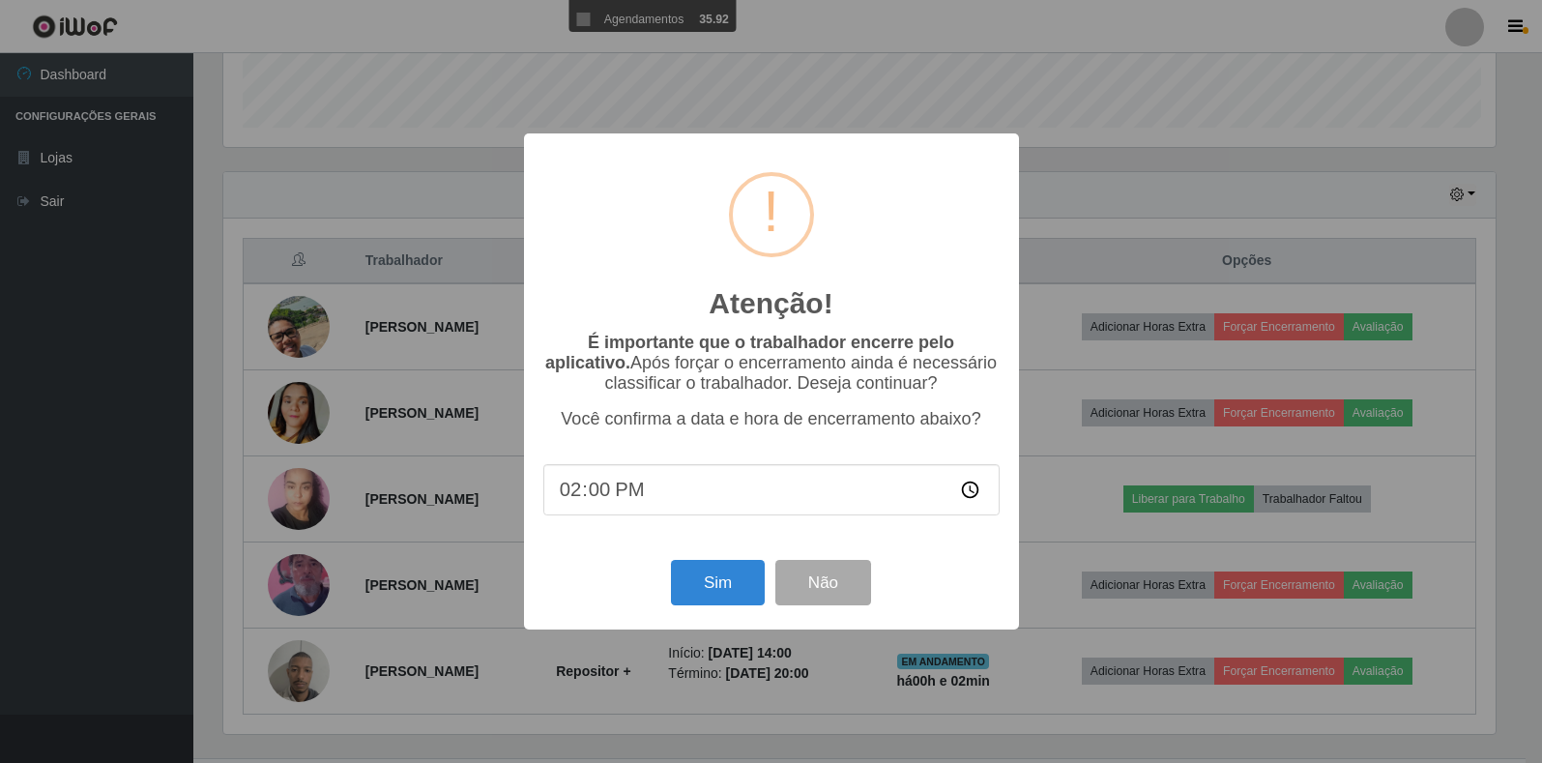
scroll to position [401, 1277]
click at [707, 572] on button "Sim" at bounding box center [720, 582] width 94 height 45
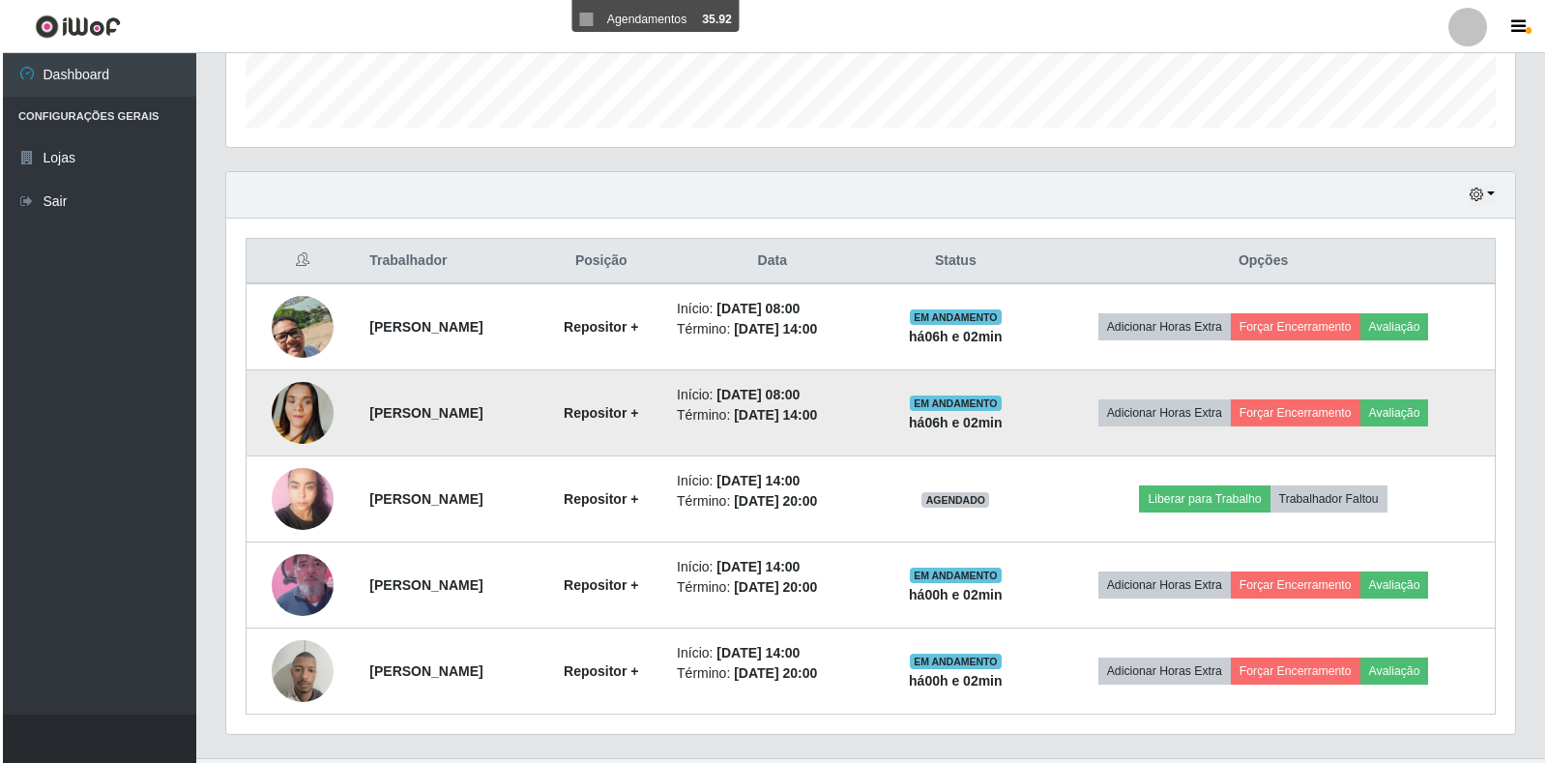
scroll to position [0, 0]
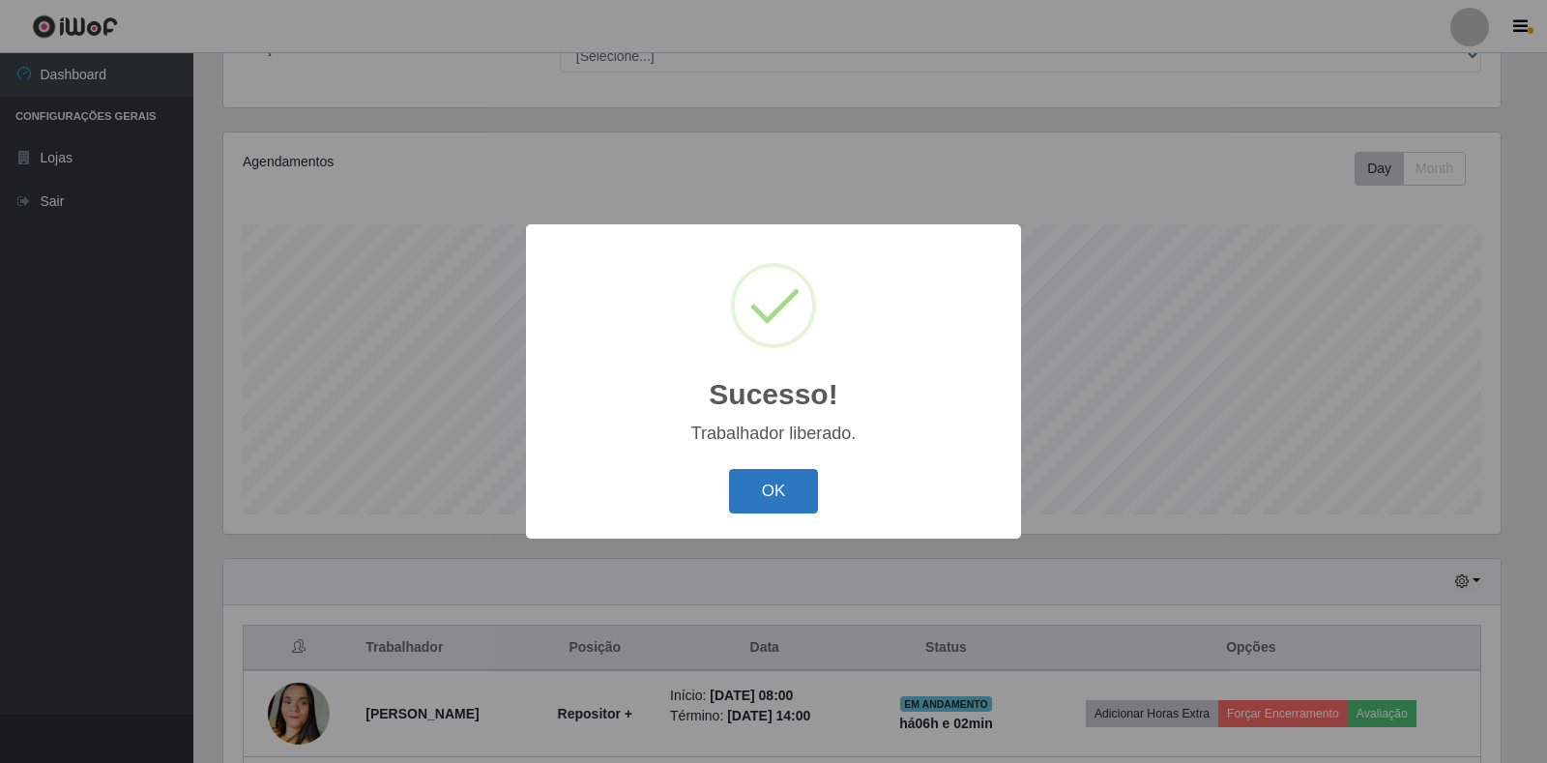
click at [747, 498] on button "OK" at bounding box center [774, 491] width 90 height 45
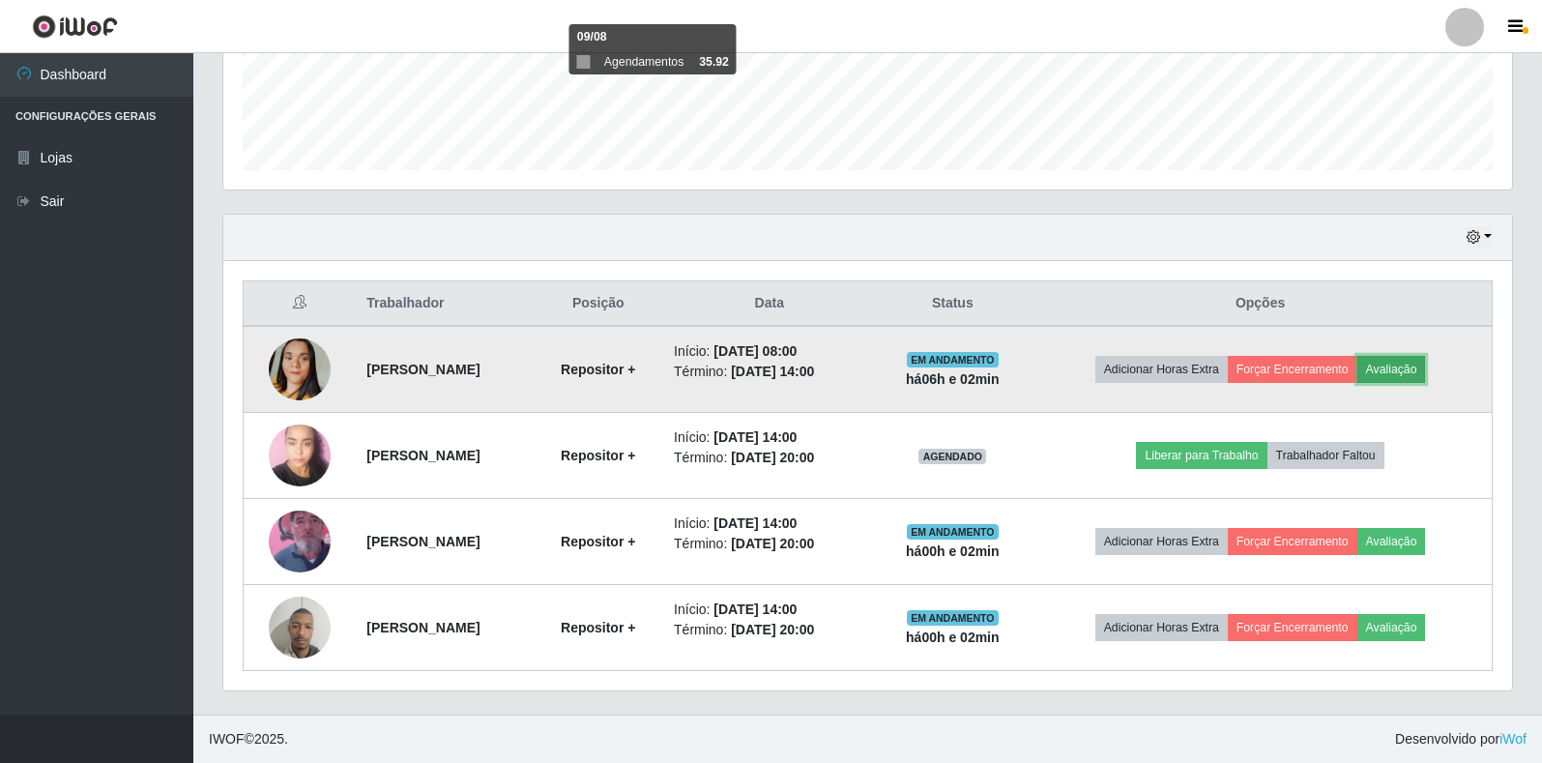
click at [1412, 367] on button "Avaliação" at bounding box center [1391, 369] width 69 height 27
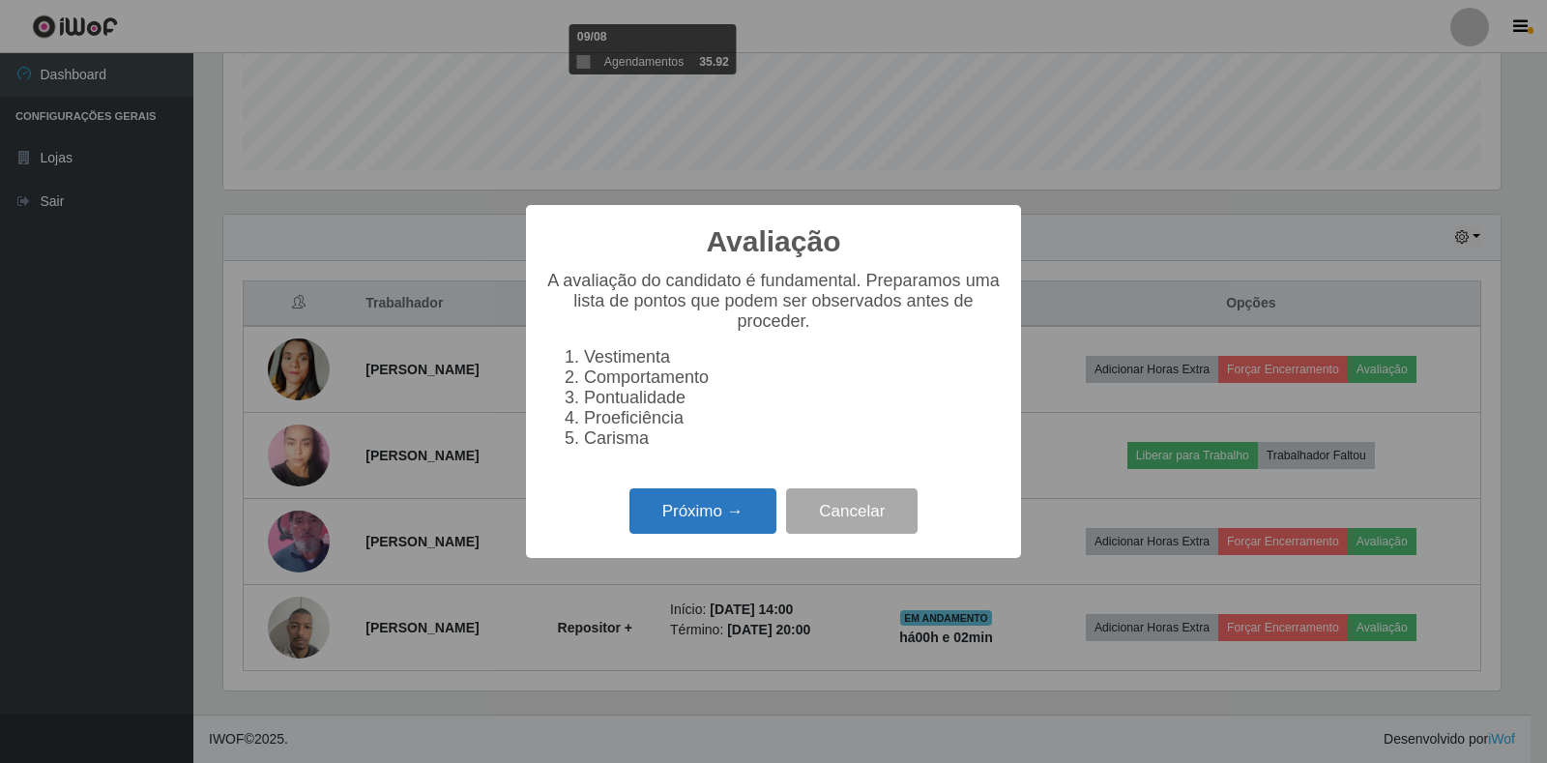
click at [672, 525] on button "Próximo →" at bounding box center [702, 510] width 147 height 45
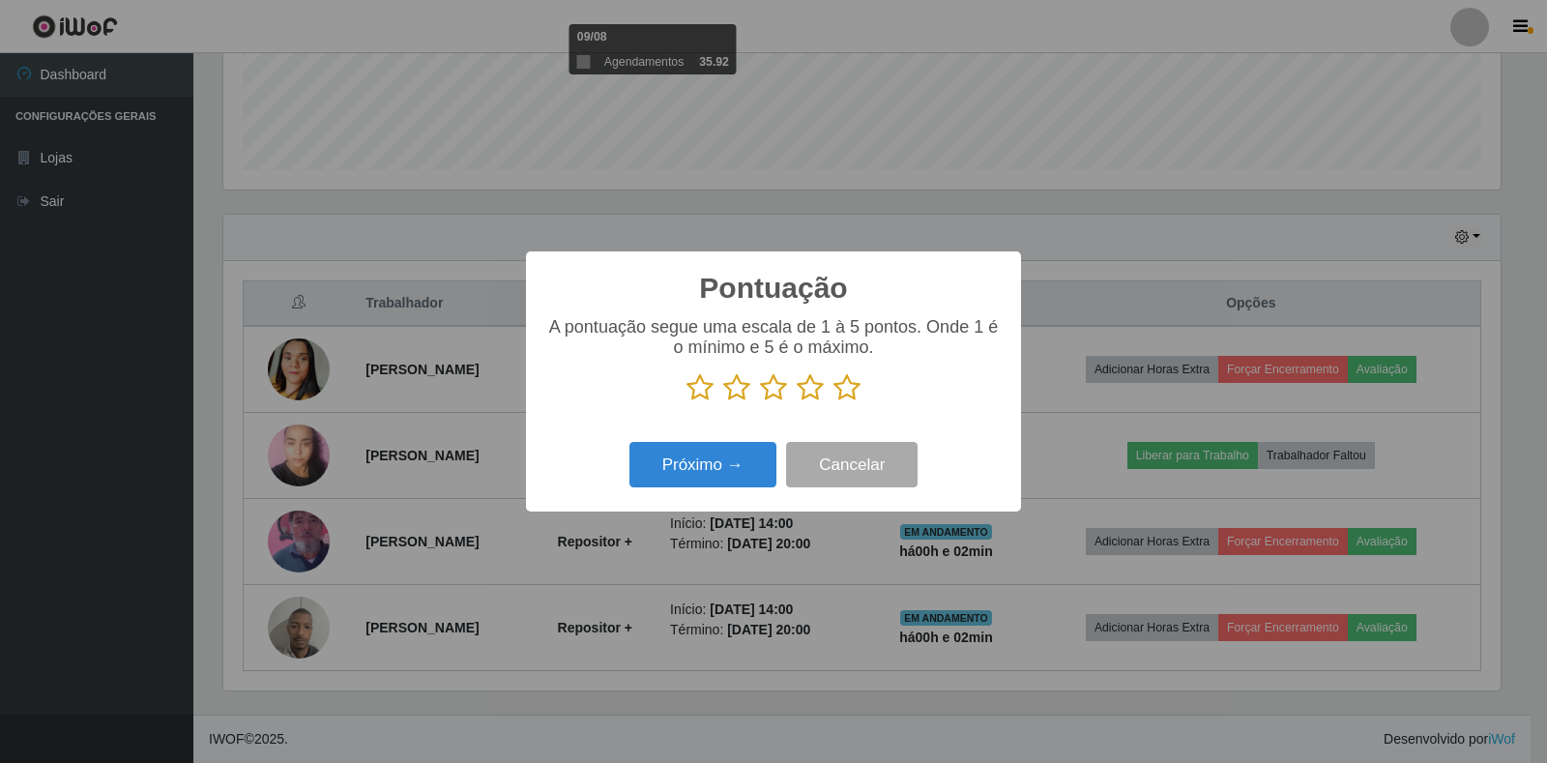
click at [810, 386] on icon at bounding box center [810, 387] width 27 height 29
click at [797, 402] on input "radio" at bounding box center [797, 402] width 0 height 0
click at [730, 446] on div "Próximo → Cancelar" at bounding box center [773, 464] width 456 height 55
click at [728, 455] on button "Próximo →" at bounding box center [702, 464] width 147 height 45
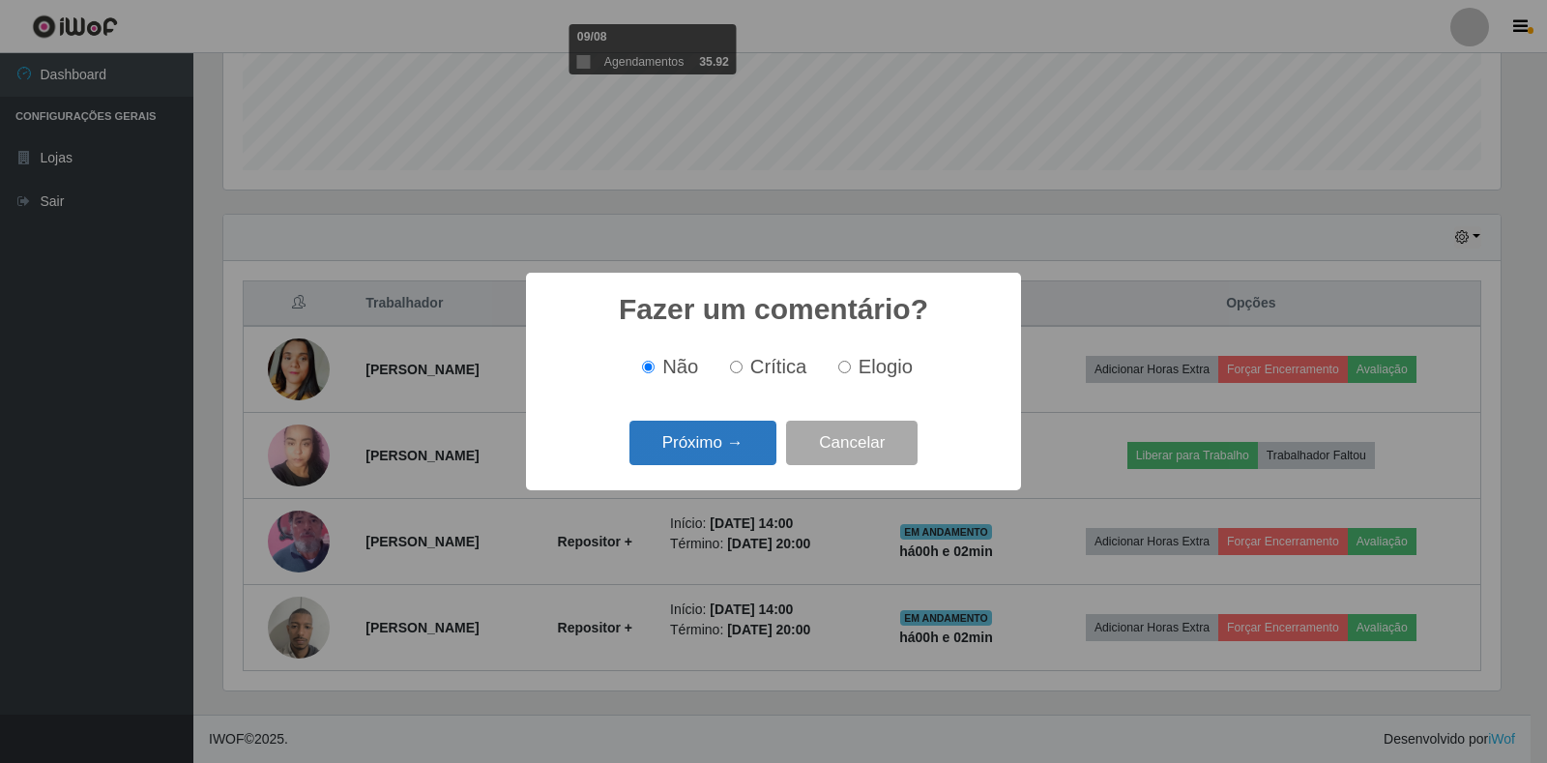
click at [744, 447] on button "Próximo →" at bounding box center [702, 443] width 147 height 45
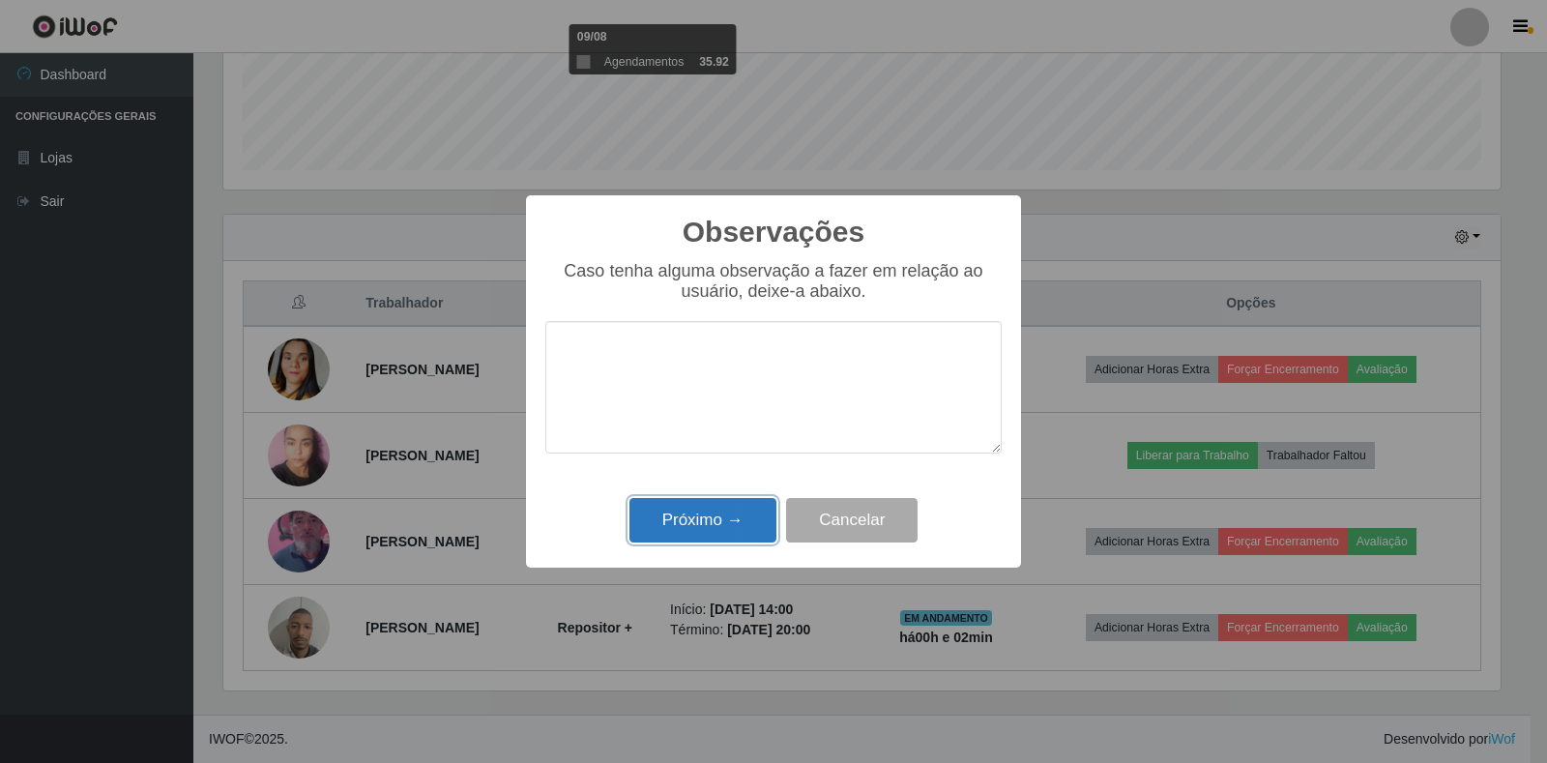
click at [726, 508] on button "Próximo →" at bounding box center [702, 520] width 147 height 45
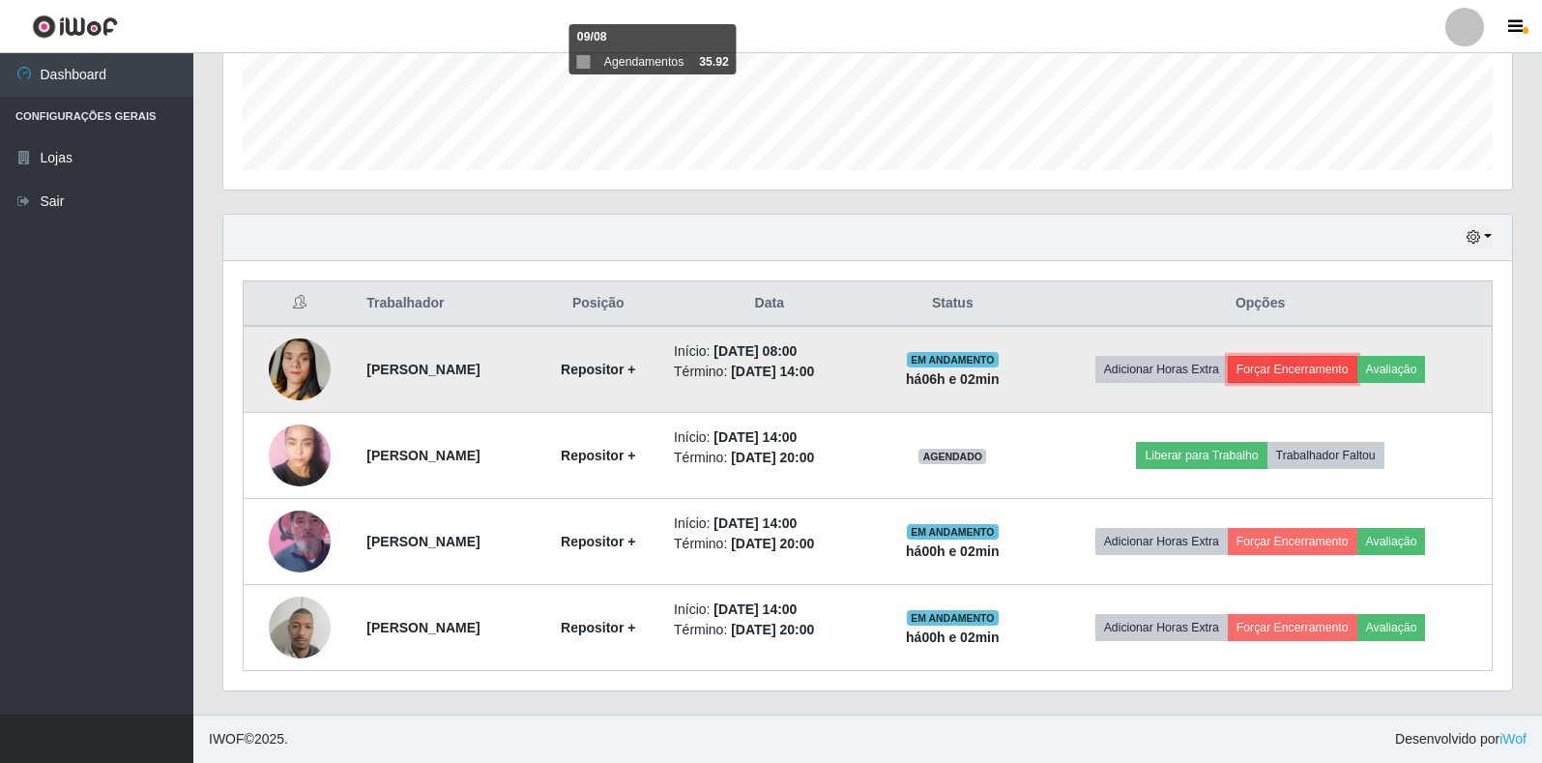
click at [1278, 367] on button "Forçar Encerramento" at bounding box center [1293, 369] width 130 height 27
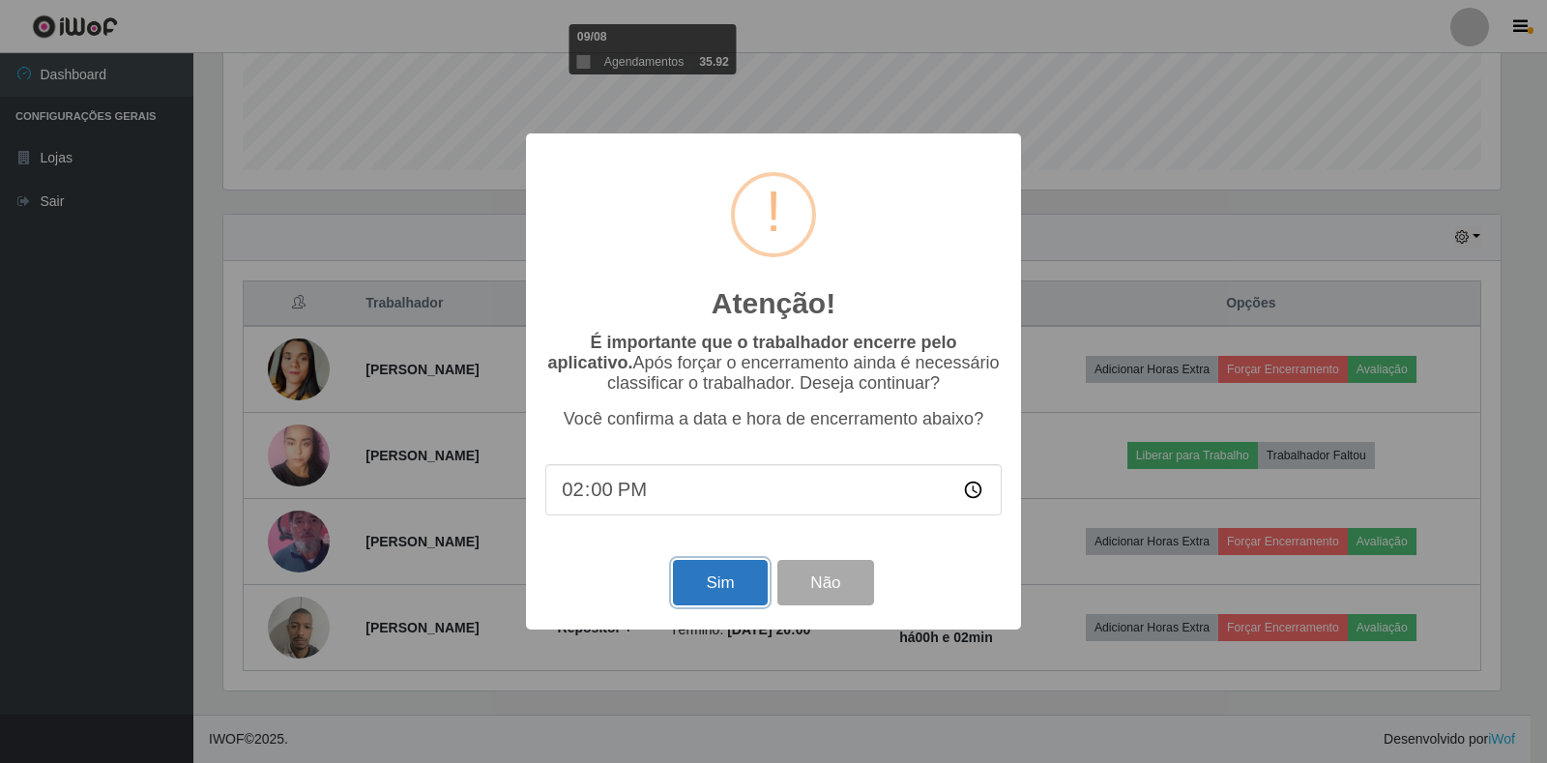
click at [702, 586] on button "Sim" at bounding box center [720, 582] width 94 height 45
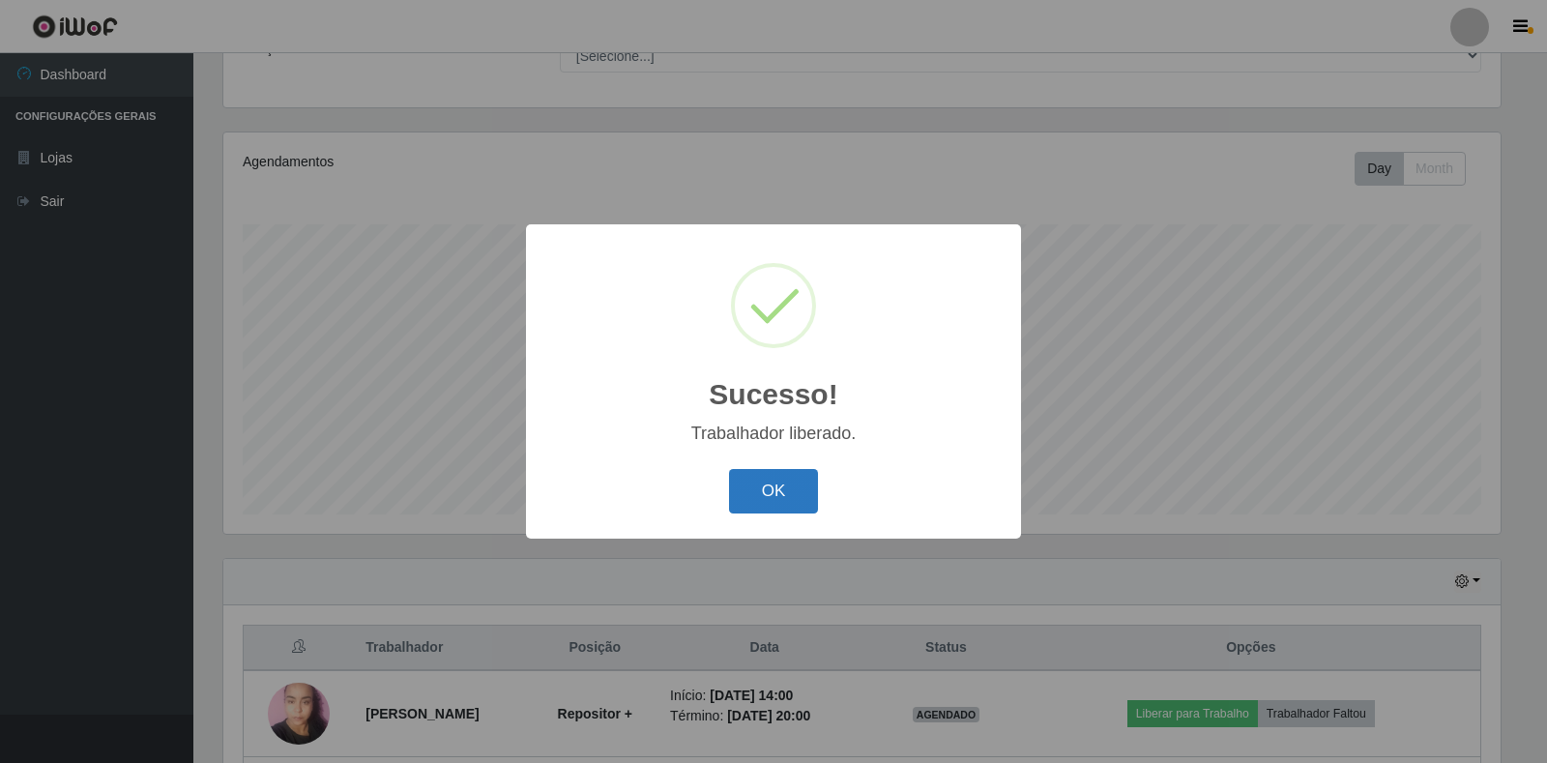
click at [754, 489] on button "OK" at bounding box center [774, 491] width 90 height 45
